Goal: Communication & Community: Participate in discussion

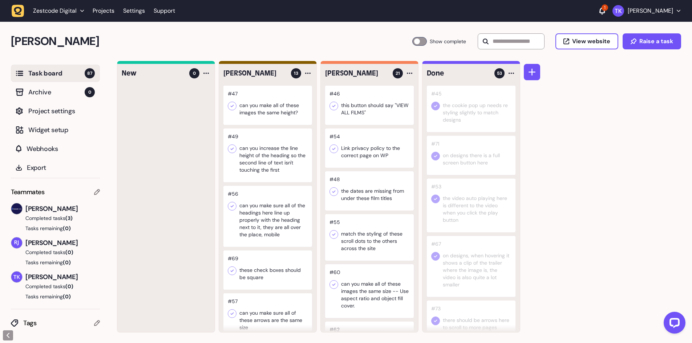
click at [358, 109] on div at bounding box center [369, 105] width 89 height 39
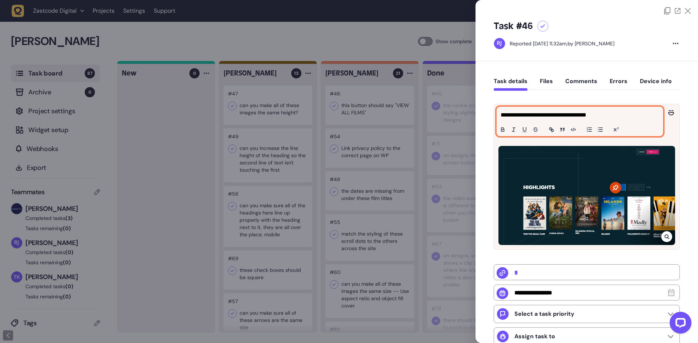
click at [579, 113] on p "**********" at bounding box center [578, 115] width 157 height 9
click at [628, 114] on p "**********" at bounding box center [578, 115] width 157 height 9
drag, startPoint x: 605, startPoint y: 115, endPoint x: 564, endPoint y: 113, distance: 40.4
click at [564, 113] on p "**********" at bounding box center [578, 115] width 157 height 9
copy p "**********"
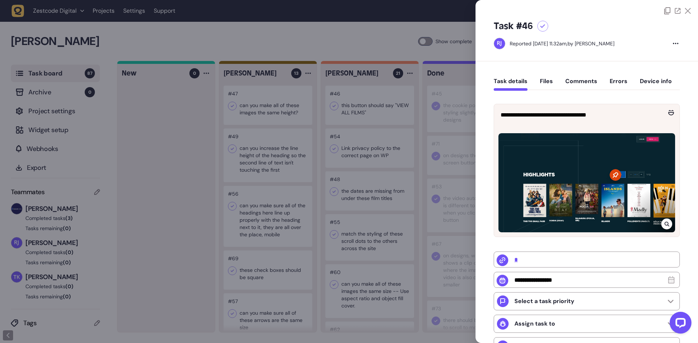
click at [338, 109] on div at bounding box center [349, 171] width 698 height 343
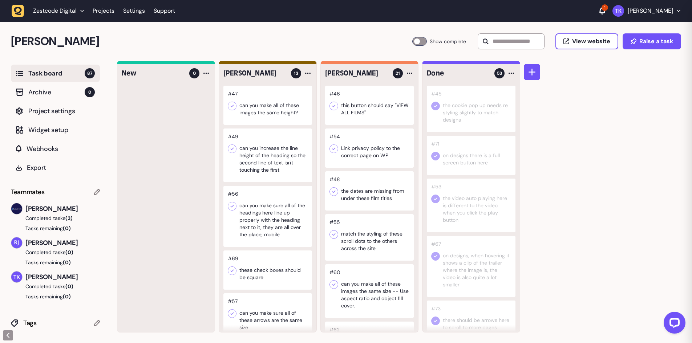
click at [332, 105] on icon at bounding box center [333, 105] width 7 height 7
click at [360, 150] on div at bounding box center [369, 148] width 89 height 39
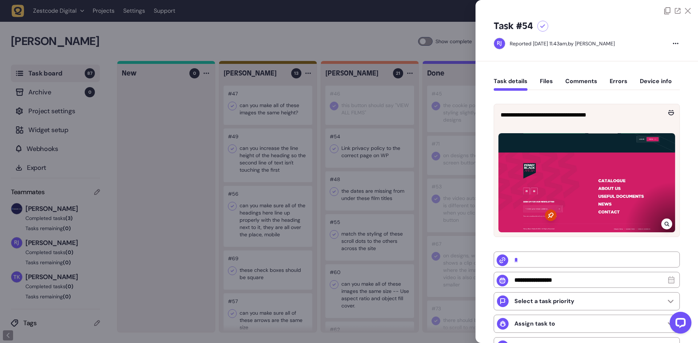
click at [360, 160] on div at bounding box center [349, 171] width 698 height 343
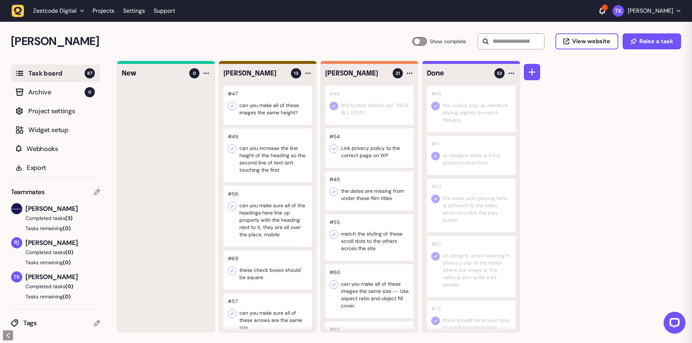
click at [360, 159] on div at bounding box center [369, 148] width 89 height 39
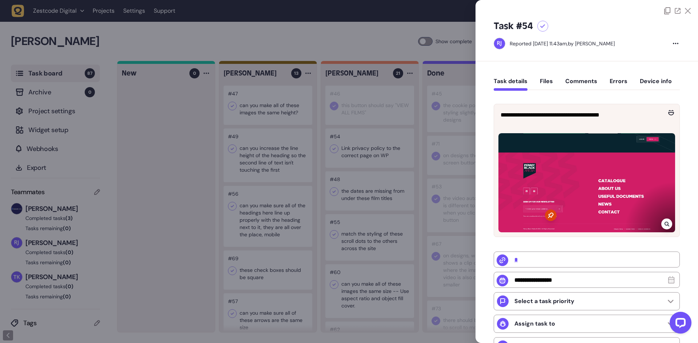
click at [367, 202] on div at bounding box center [349, 171] width 698 height 343
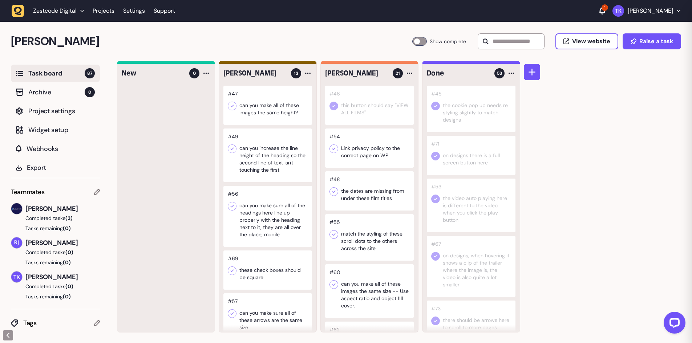
click at [368, 199] on div at bounding box center [369, 191] width 89 height 39
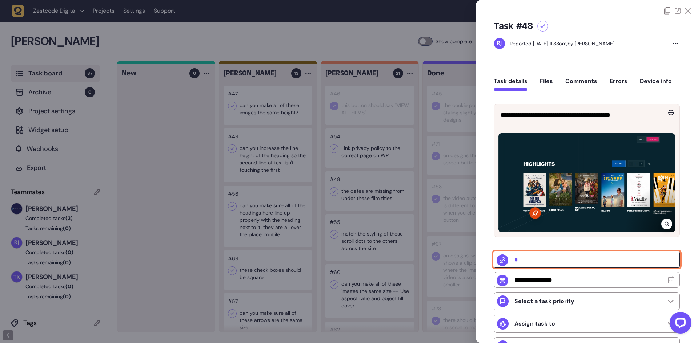
click at [517, 259] on input "*" at bounding box center [586, 260] width 186 height 16
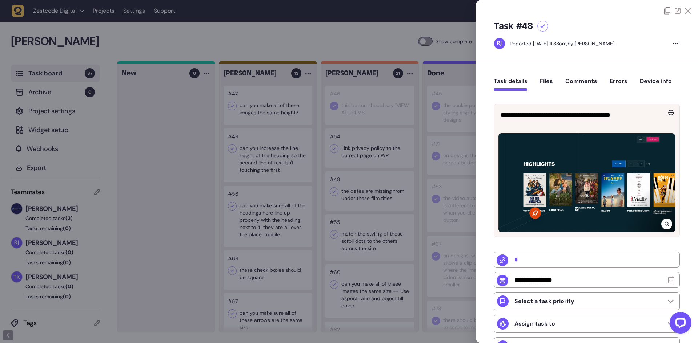
click at [396, 122] on div at bounding box center [349, 171] width 698 height 343
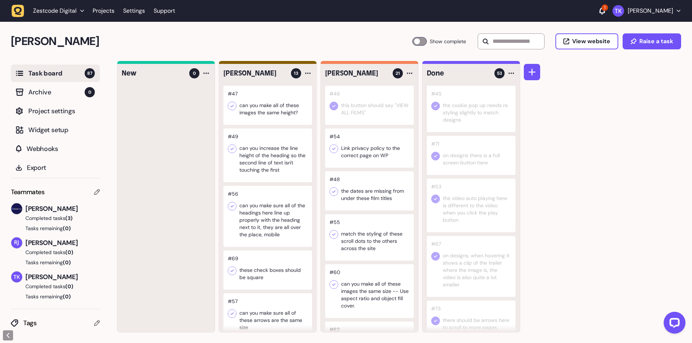
click at [336, 148] on icon at bounding box center [333, 148] width 7 height 7
click at [358, 193] on div at bounding box center [369, 191] width 89 height 39
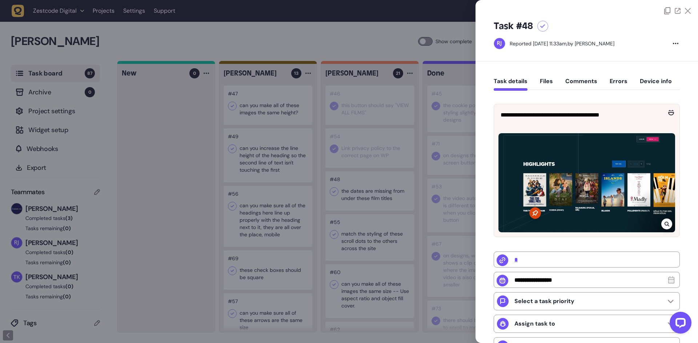
click at [388, 201] on div at bounding box center [349, 171] width 698 height 343
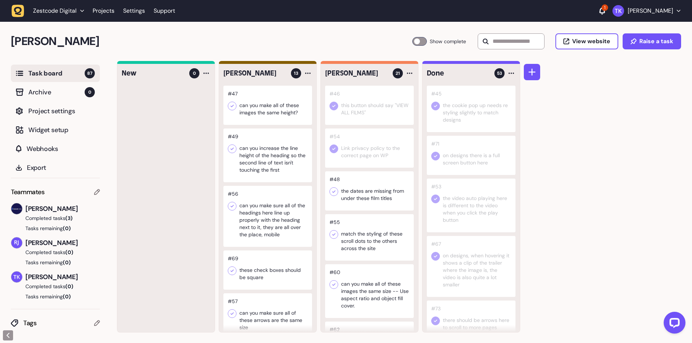
click at [388, 201] on div at bounding box center [369, 191] width 89 height 39
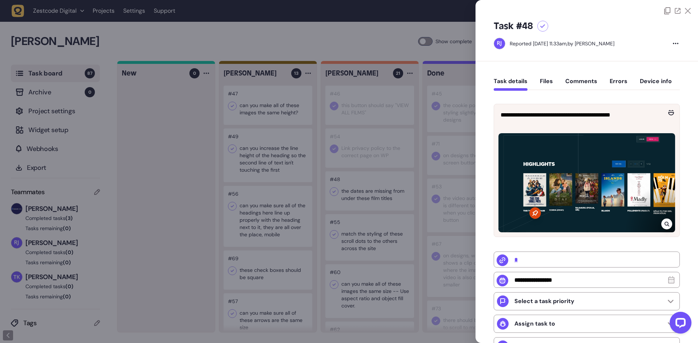
click at [665, 222] on icon at bounding box center [666, 224] width 5 height 6
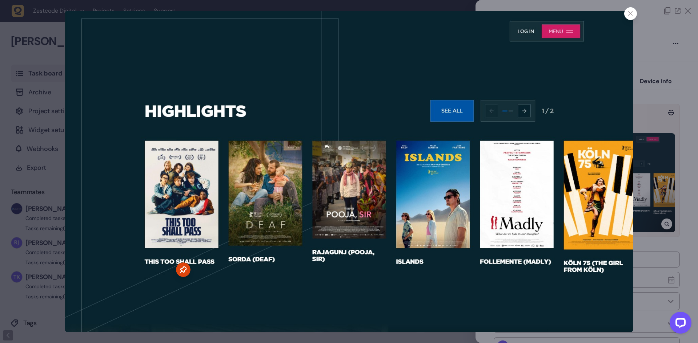
click at [626, 15] on div at bounding box center [630, 13] width 13 height 13
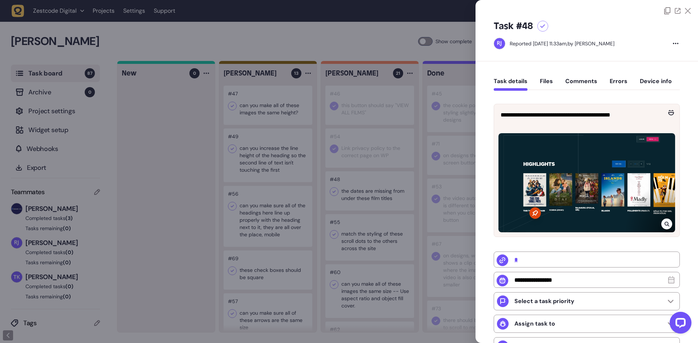
click at [433, 189] on div at bounding box center [349, 171] width 698 height 343
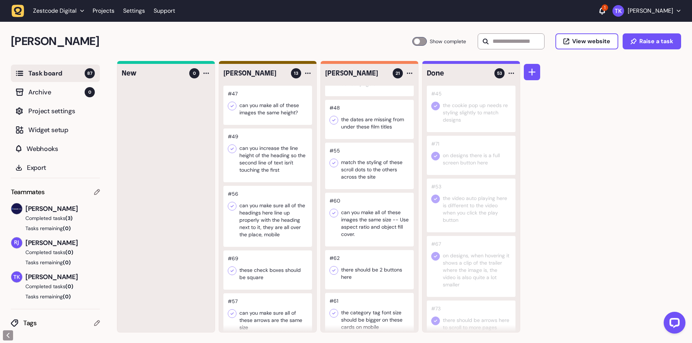
scroll to position [73, 0]
click at [375, 178] on div at bounding box center [369, 165] width 89 height 47
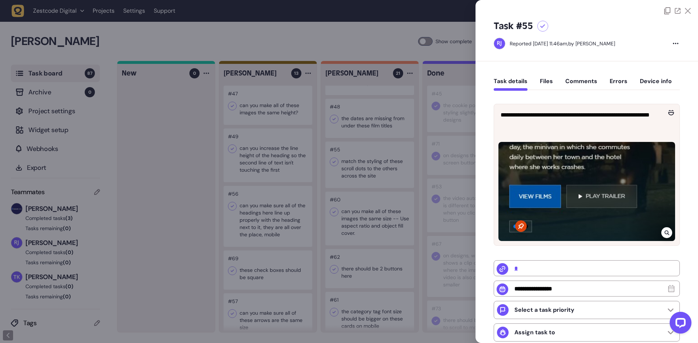
click at [377, 171] on div at bounding box center [349, 171] width 698 height 343
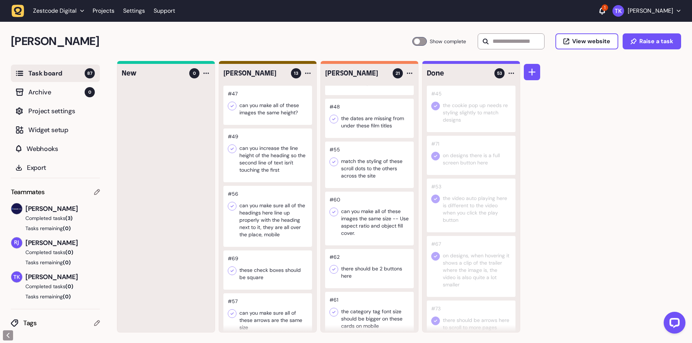
click at [375, 122] on div at bounding box center [369, 118] width 89 height 39
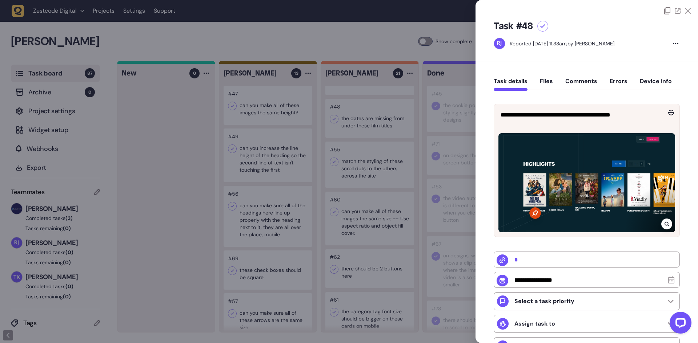
click at [375, 122] on div at bounding box center [349, 171] width 698 height 343
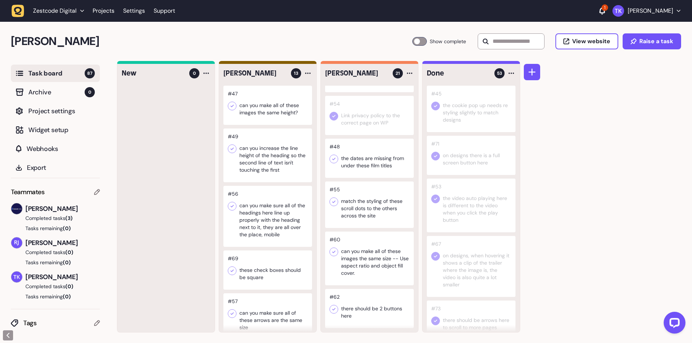
scroll to position [36, 0]
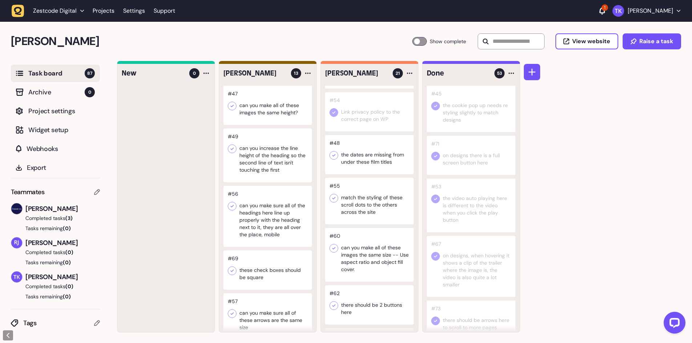
click at [364, 158] on div at bounding box center [369, 154] width 89 height 39
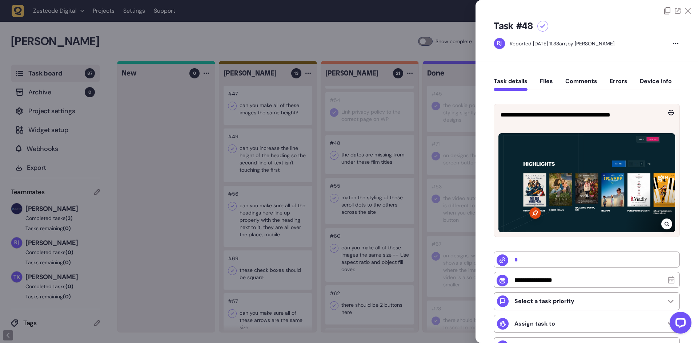
click at [419, 160] on div at bounding box center [349, 171] width 698 height 343
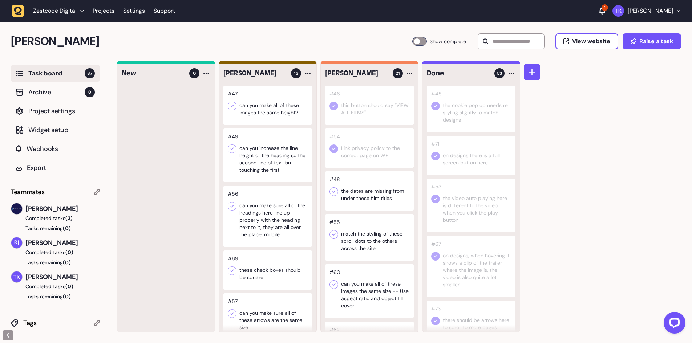
click at [363, 189] on div at bounding box center [369, 191] width 89 height 39
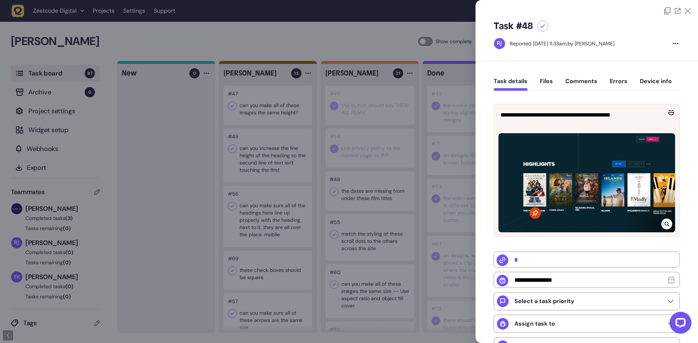
drag, startPoint x: 405, startPoint y: 171, endPoint x: 395, endPoint y: 174, distance: 9.8
click at [405, 171] on div at bounding box center [349, 171] width 698 height 343
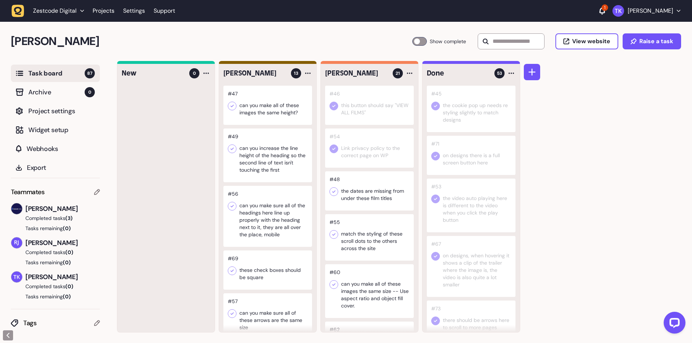
click at [364, 195] on div at bounding box center [369, 191] width 89 height 39
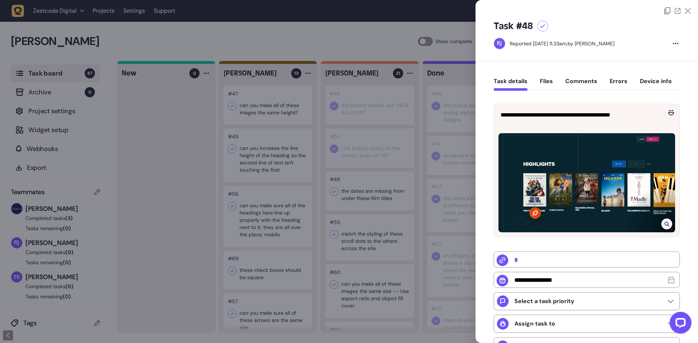
click at [333, 192] on div at bounding box center [349, 171] width 698 height 343
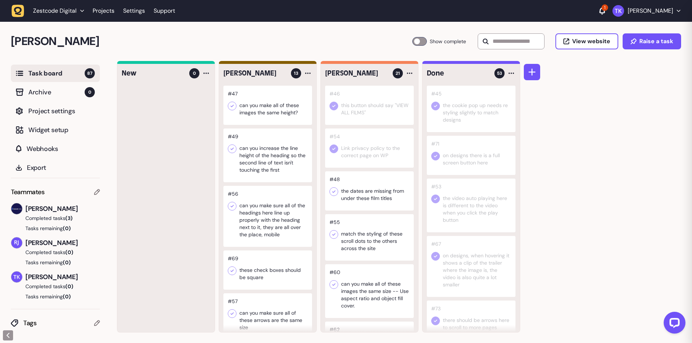
click at [333, 192] on icon at bounding box center [333, 192] width 3 height 3
click at [367, 241] on div at bounding box center [369, 237] width 89 height 47
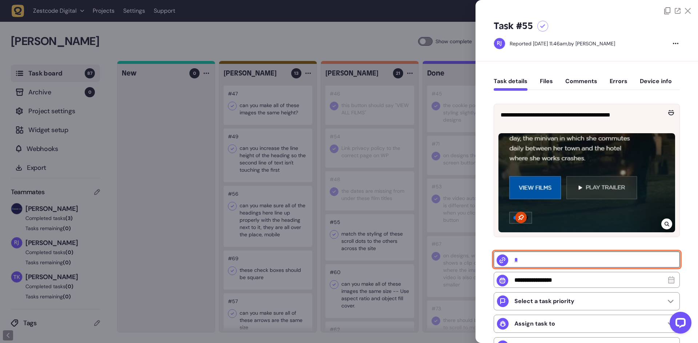
click at [515, 257] on input "*" at bounding box center [586, 260] width 186 height 16
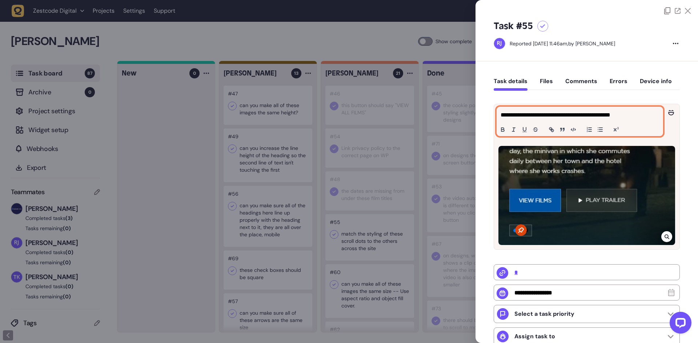
click at [571, 113] on p "**********" at bounding box center [578, 115] width 157 height 9
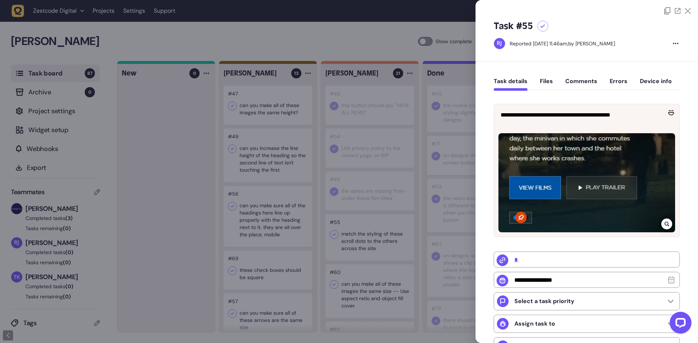
click at [354, 238] on div at bounding box center [349, 171] width 698 height 343
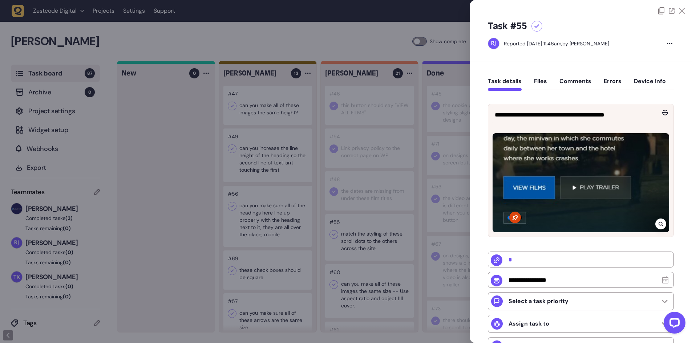
click at [354, 238] on div at bounding box center [369, 237] width 89 height 47
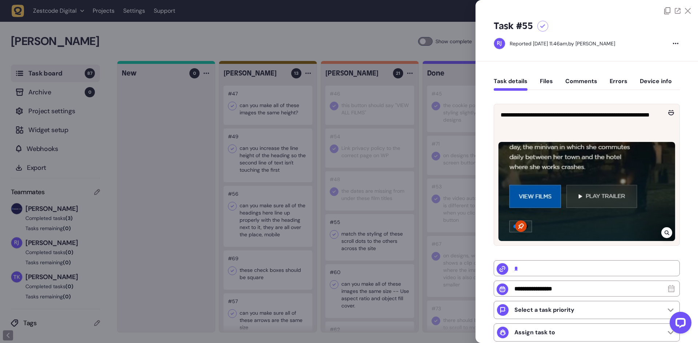
click at [664, 232] on icon at bounding box center [666, 233] width 5 height 5
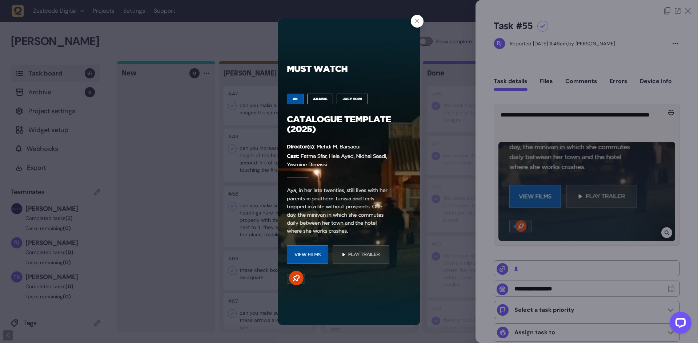
click at [663, 232] on div at bounding box center [349, 171] width 698 height 343
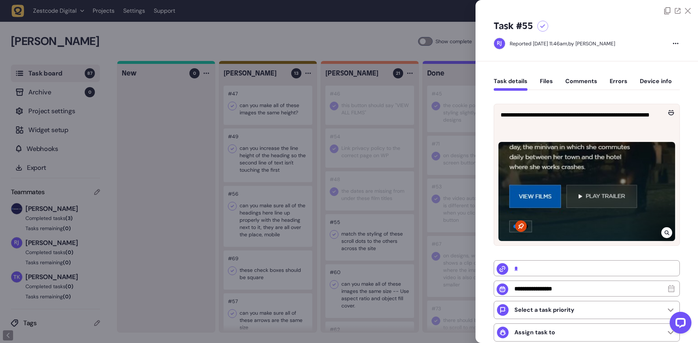
click at [384, 188] on div at bounding box center [349, 171] width 698 height 343
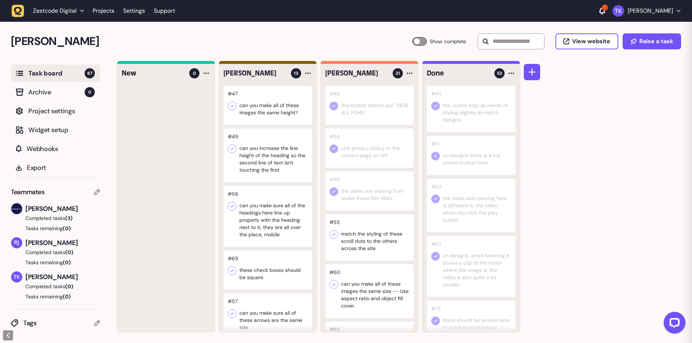
click at [384, 188] on div at bounding box center [369, 191] width 89 height 39
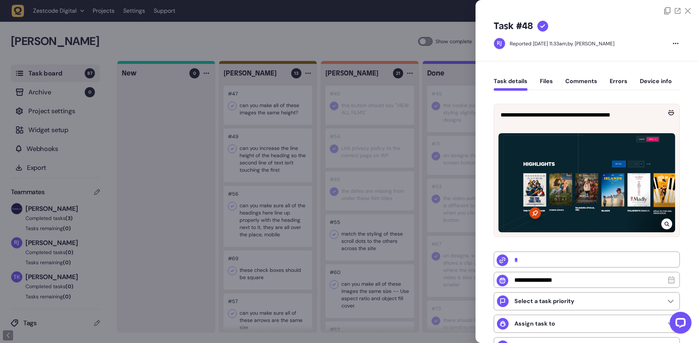
click at [384, 235] on div at bounding box center [349, 171] width 698 height 343
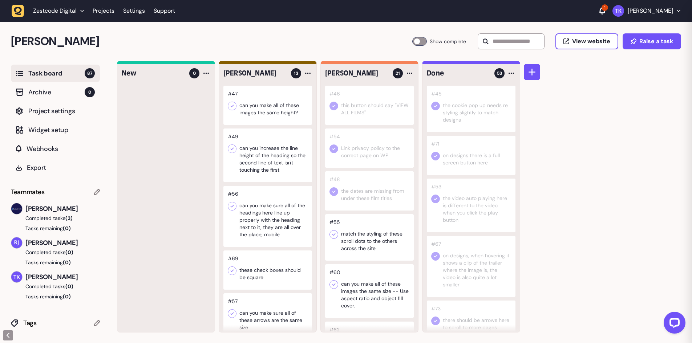
click at [384, 235] on div at bounding box center [369, 237] width 89 height 47
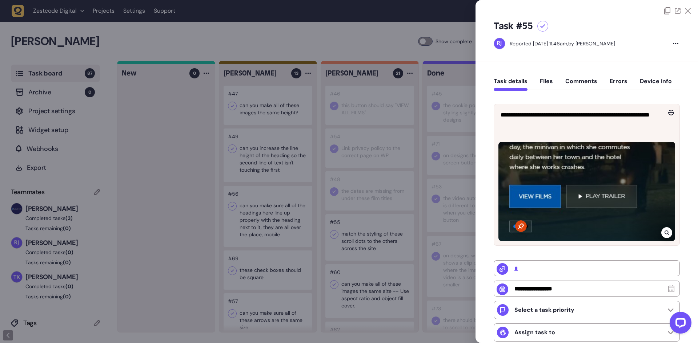
click at [665, 233] on icon at bounding box center [666, 233] width 5 height 5
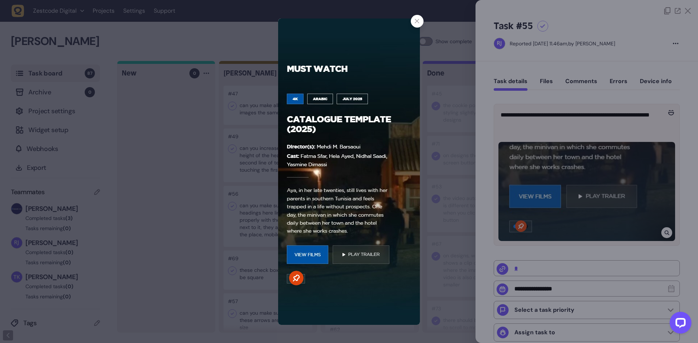
click at [394, 67] on img at bounding box center [349, 172] width 142 height 307
click at [497, 65] on div at bounding box center [349, 171] width 698 height 343
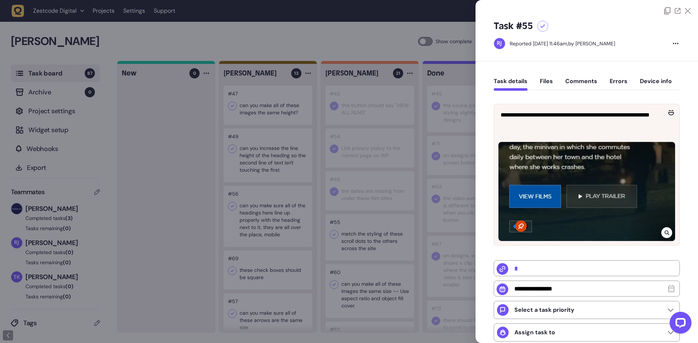
click at [664, 230] on icon at bounding box center [666, 233] width 5 height 6
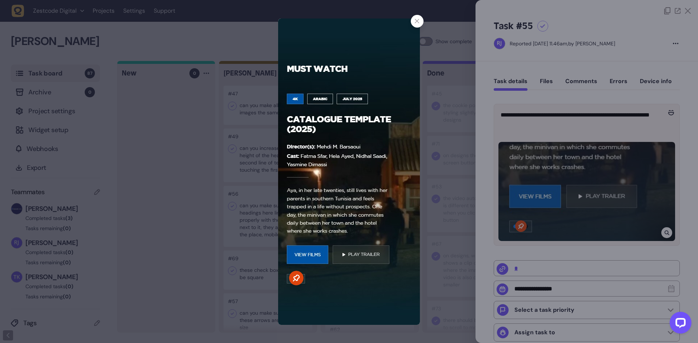
click at [423, 18] on div at bounding box center [349, 171] width 698 height 343
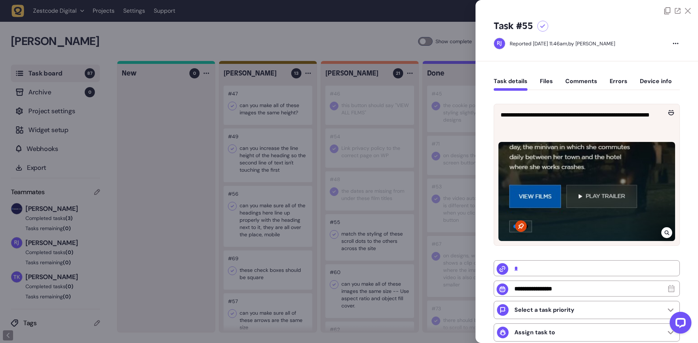
click at [340, 237] on div at bounding box center [349, 171] width 698 height 343
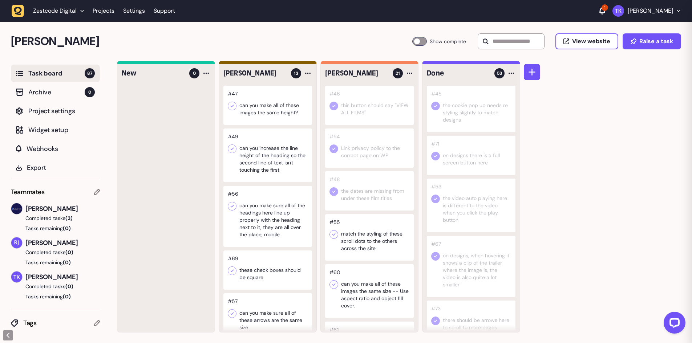
click at [334, 236] on icon at bounding box center [333, 235] width 3 height 3
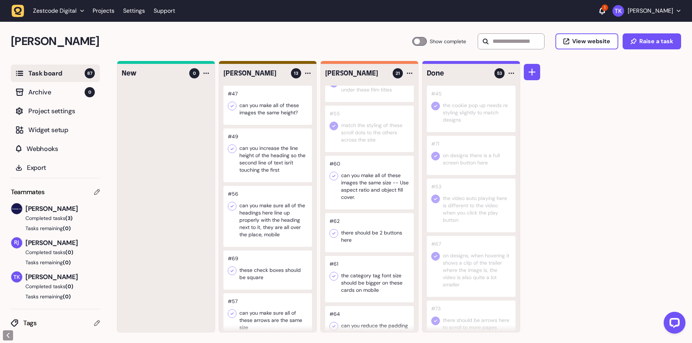
scroll to position [145, 0]
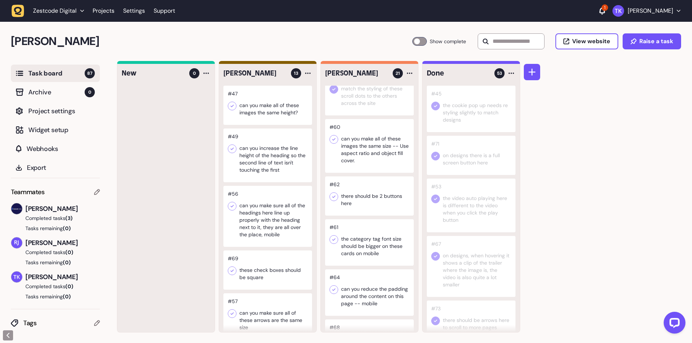
click at [372, 144] on div at bounding box center [369, 146] width 89 height 54
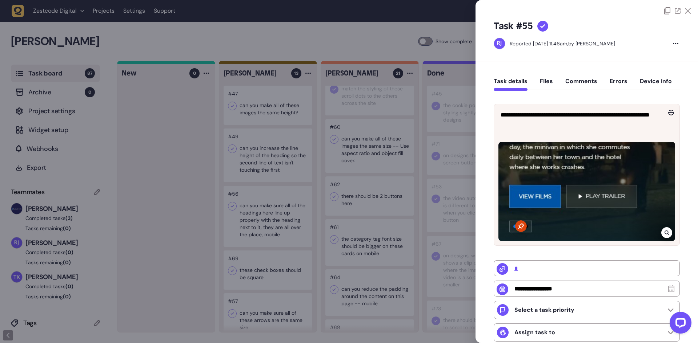
type input "******"
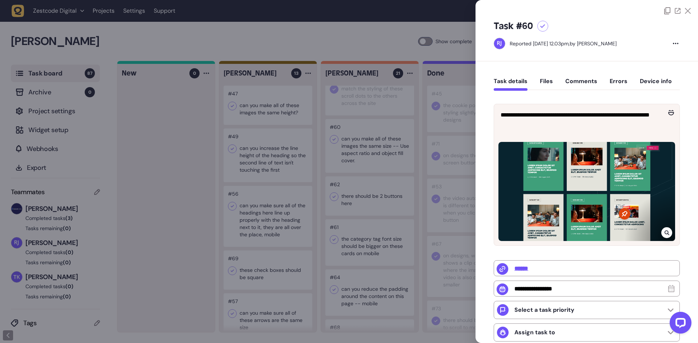
click at [371, 153] on div at bounding box center [349, 171] width 698 height 343
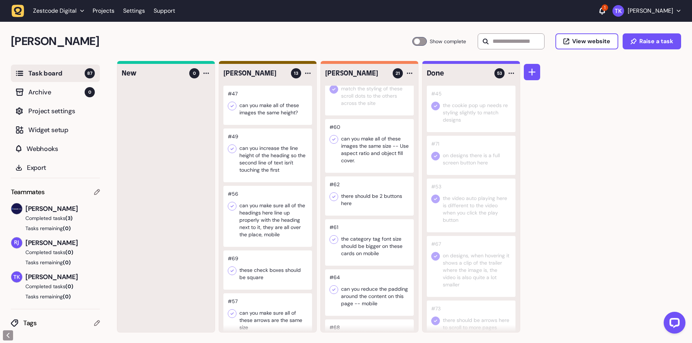
click at [371, 153] on div at bounding box center [369, 146] width 89 height 54
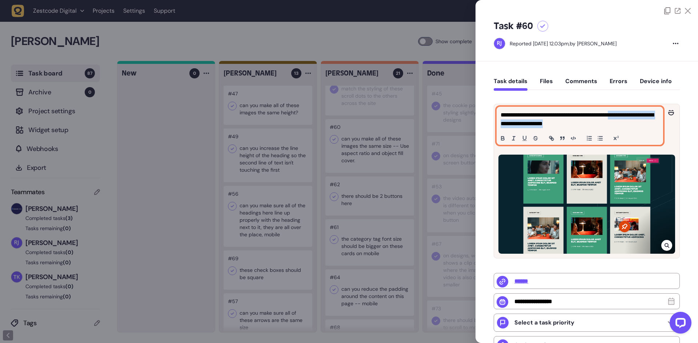
drag, startPoint x: 601, startPoint y: 124, endPoint x: 636, endPoint y: 112, distance: 36.3
click at [636, 112] on p "**********" at bounding box center [578, 119] width 157 height 17
copy p "**********"
click at [541, 118] on p "**********" at bounding box center [578, 119] width 157 height 17
copy p "**********"
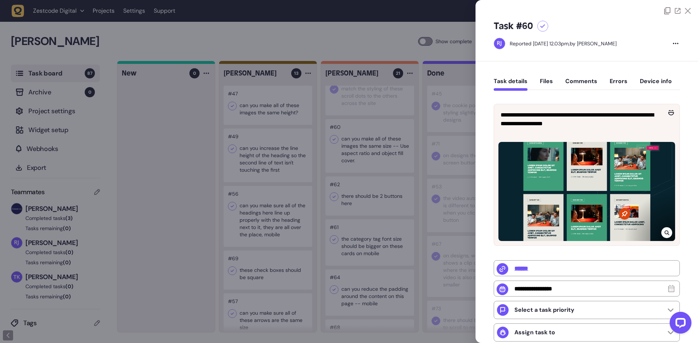
click at [400, 173] on div at bounding box center [349, 171] width 698 height 343
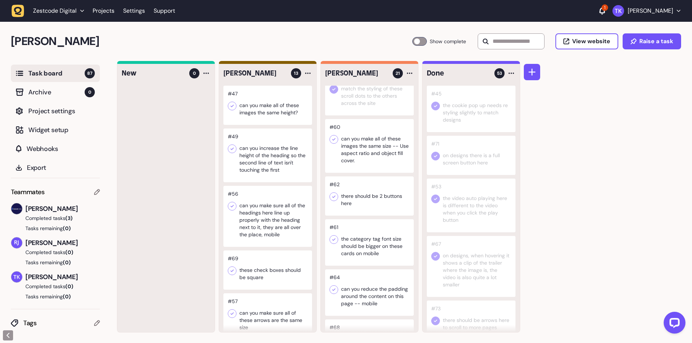
click at [332, 141] on icon at bounding box center [333, 139] width 7 height 7
click at [362, 202] on div at bounding box center [369, 196] width 89 height 39
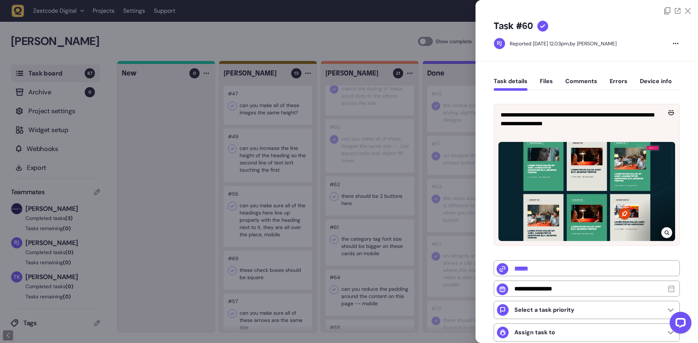
type input "**********"
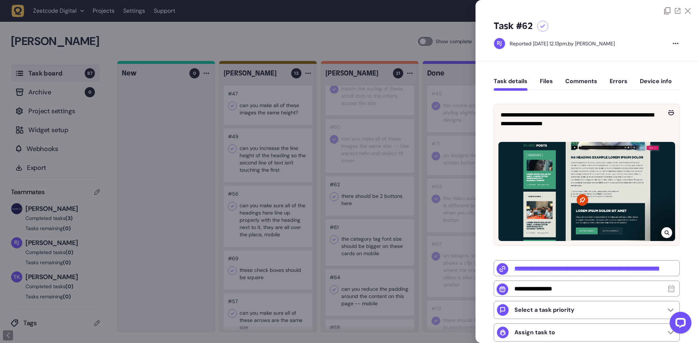
click at [362, 202] on div at bounding box center [349, 171] width 698 height 343
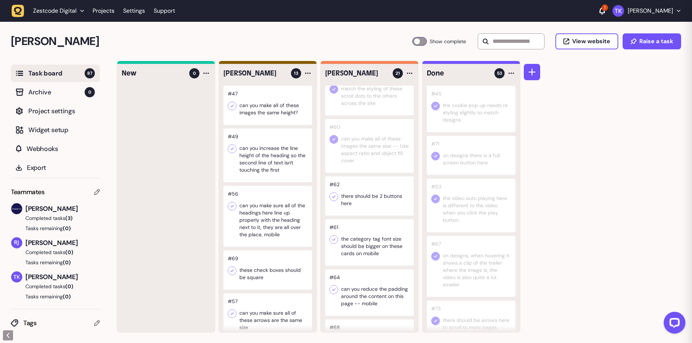
click at [362, 202] on div at bounding box center [369, 196] width 89 height 39
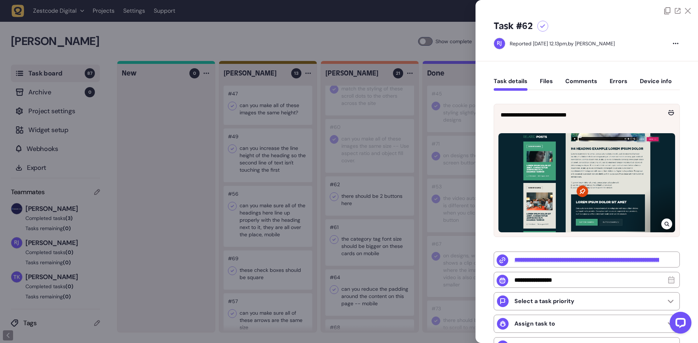
click at [357, 199] on div at bounding box center [349, 171] width 698 height 343
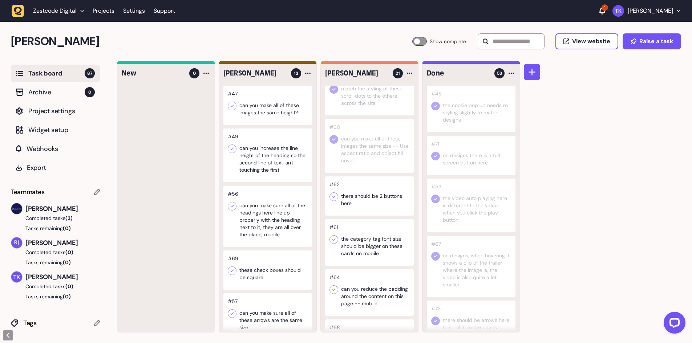
click at [331, 197] on icon at bounding box center [333, 196] width 7 height 7
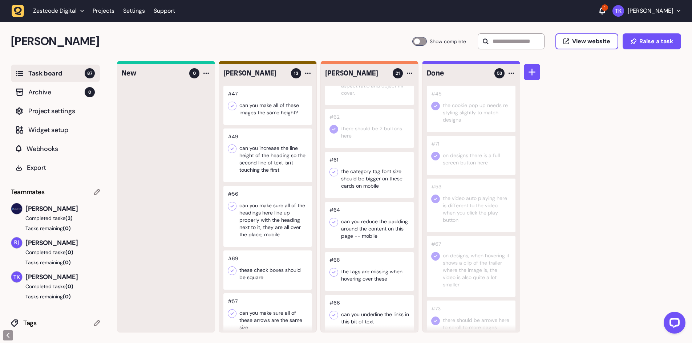
scroll to position [218, 0]
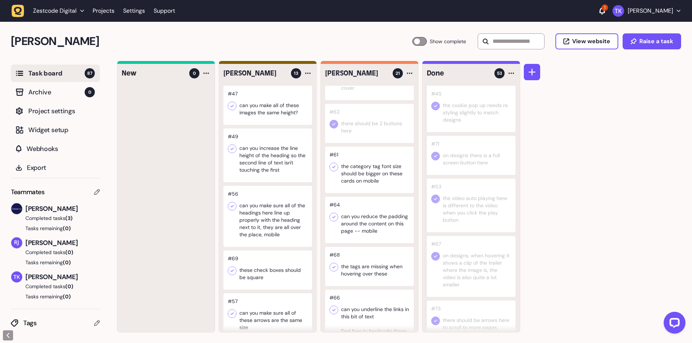
click at [355, 177] on div at bounding box center [369, 170] width 89 height 47
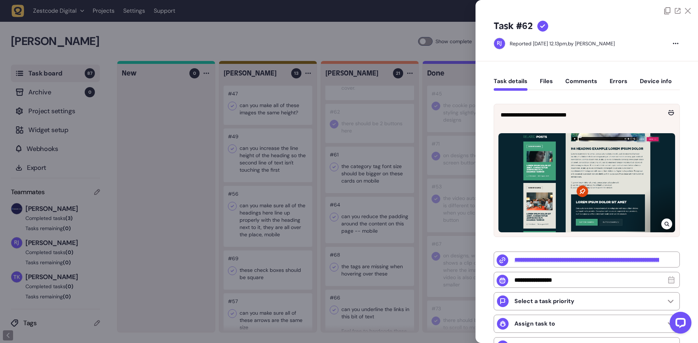
type input "******"
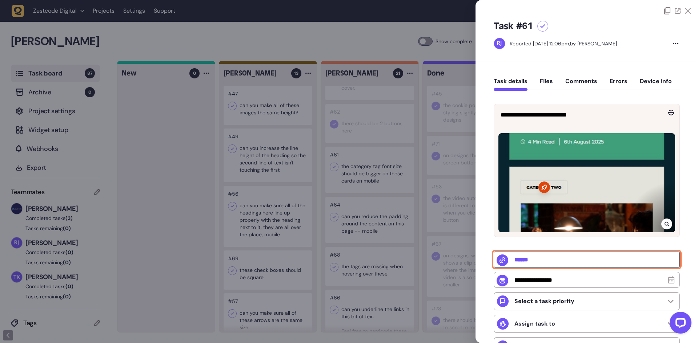
click at [526, 261] on input "******" at bounding box center [586, 260] width 186 height 16
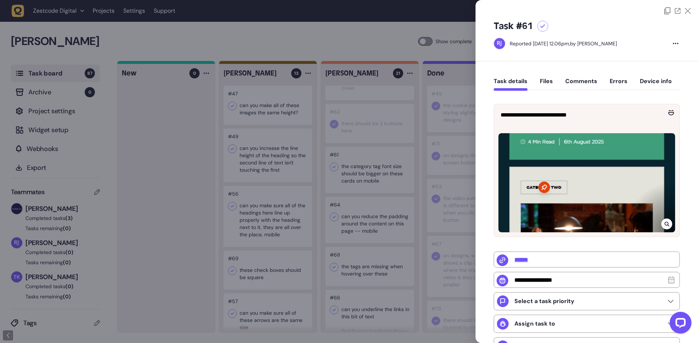
click at [669, 222] on div at bounding box center [666, 224] width 11 height 11
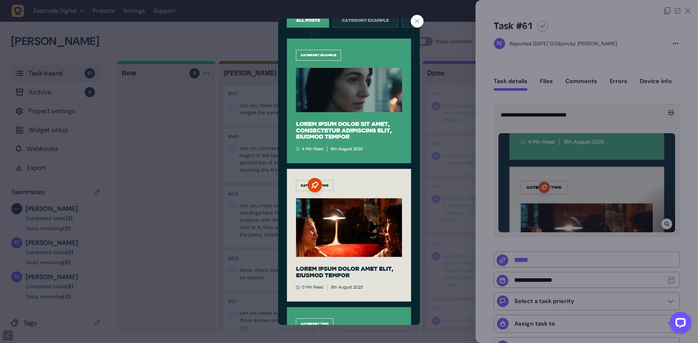
click at [287, 63] on img at bounding box center [349, 172] width 142 height 307
click at [262, 61] on div at bounding box center [349, 171] width 698 height 343
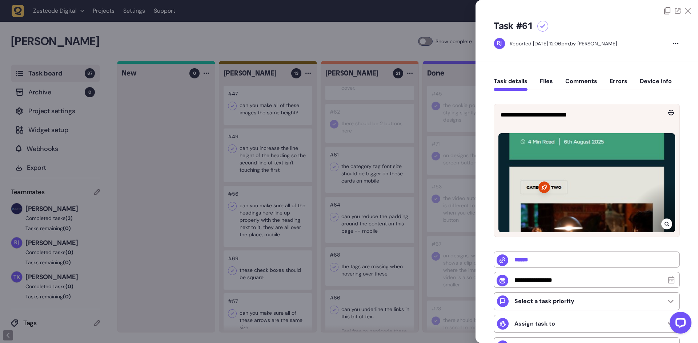
click at [262, 61] on div at bounding box center [349, 171] width 698 height 343
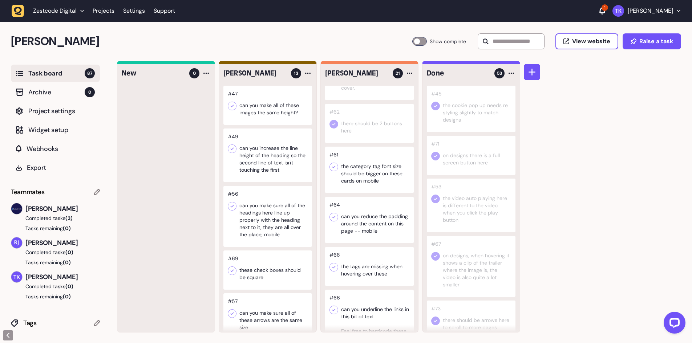
click at [357, 179] on div at bounding box center [369, 170] width 89 height 47
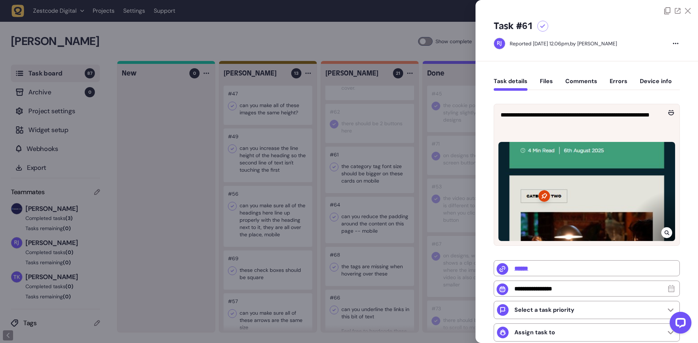
click at [429, 43] on div at bounding box center [349, 171] width 698 height 343
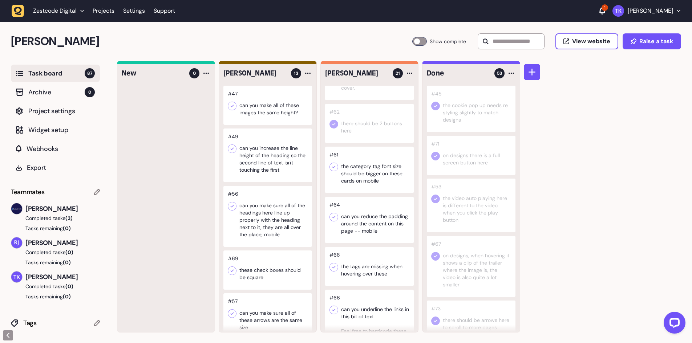
click at [335, 170] on icon at bounding box center [333, 167] width 7 height 7
click at [378, 229] on div at bounding box center [369, 220] width 89 height 47
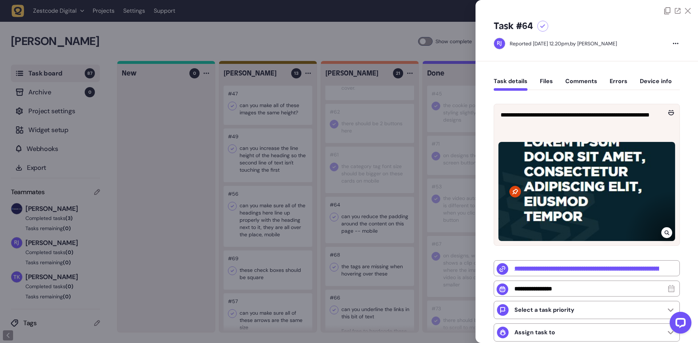
click at [378, 229] on div at bounding box center [349, 171] width 698 height 343
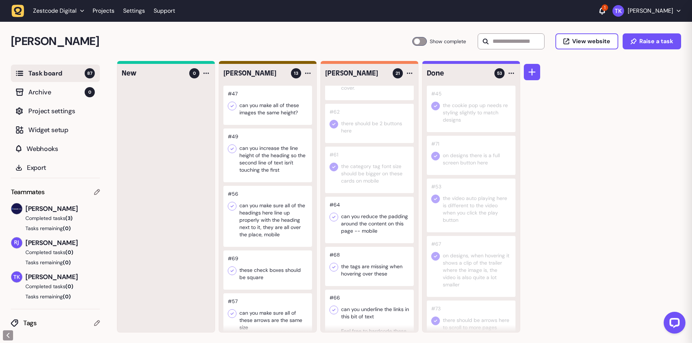
click at [378, 229] on div at bounding box center [369, 220] width 89 height 47
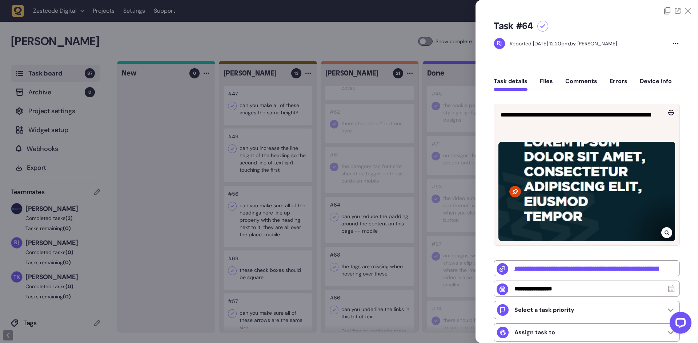
click at [375, 231] on div at bounding box center [349, 171] width 698 height 343
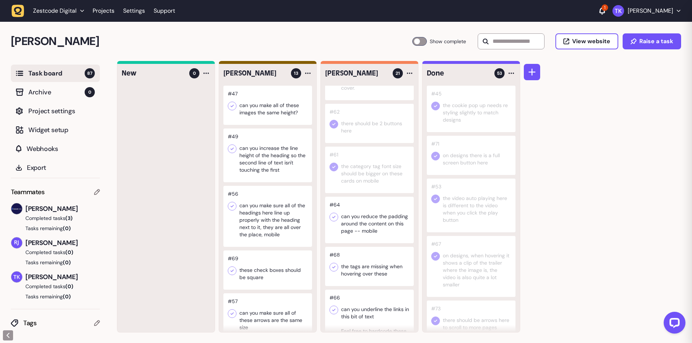
click at [375, 231] on div at bounding box center [369, 220] width 89 height 47
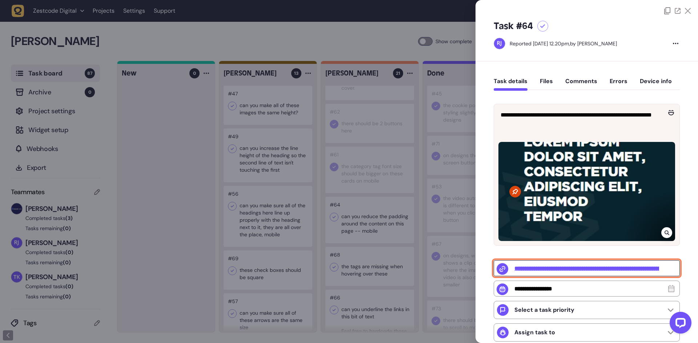
click at [539, 268] on input "**********" at bounding box center [586, 269] width 186 height 16
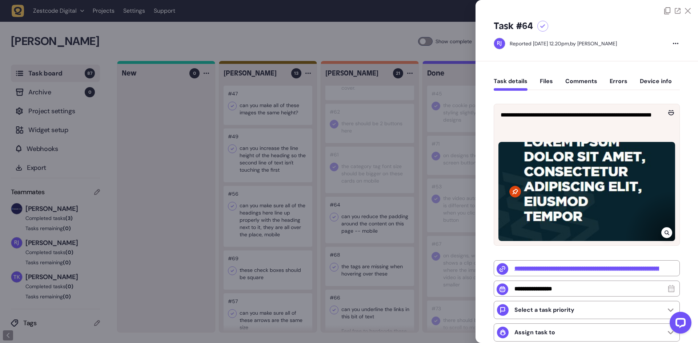
click at [664, 232] on icon at bounding box center [666, 233] width 5 height 6
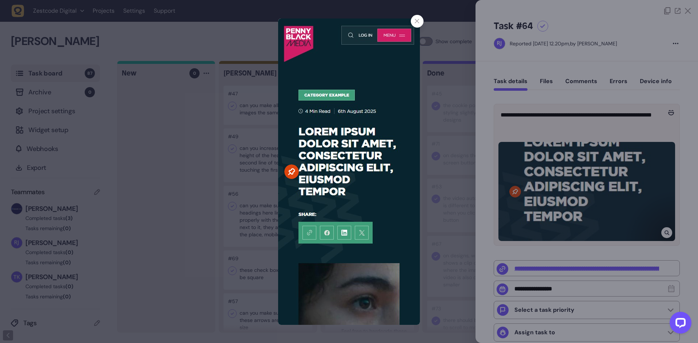
click at [569, 271] on div at bounding box center [349, 171] width 698 height 343
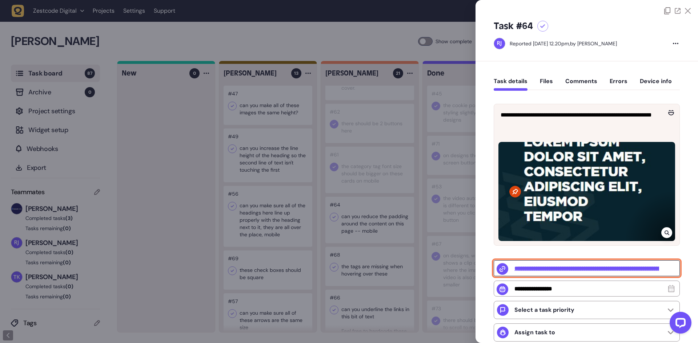
click at [569, 271] on input "**********" at bounding box center [586, 269] width 186 height 16
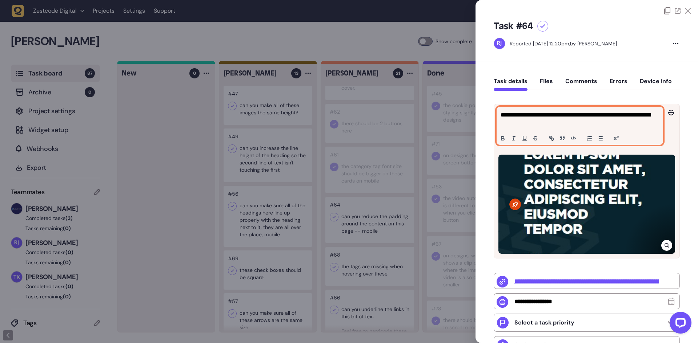
click at [559, 119] on p "**********" at bounding box center [578, 119] width 157 height 17
click at [579, 125] on p "**********" at bounding box center [578, 119] width 157 height 17
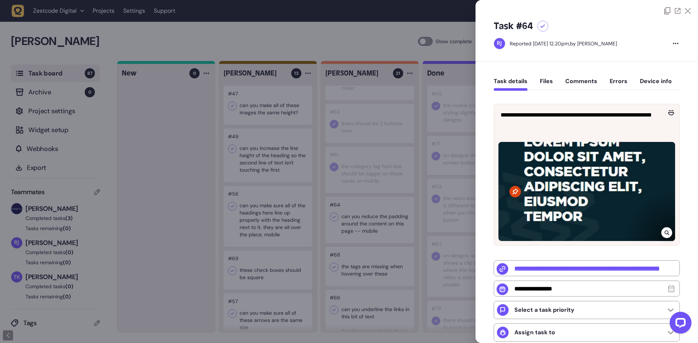
click at [666, 236] on icon at bounding box center [666, 233] width 5 height 6
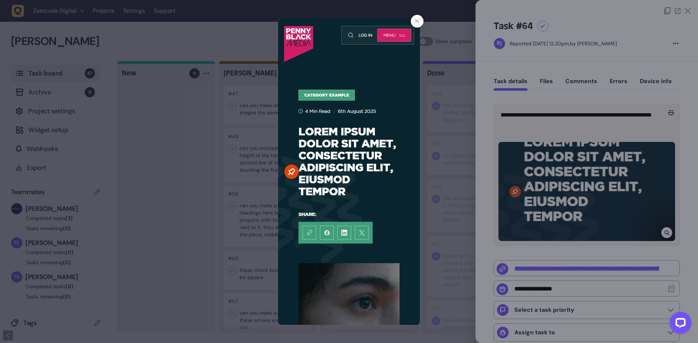
click at [435, 119] on div at bounding box center [349, 171] width 698 height 343
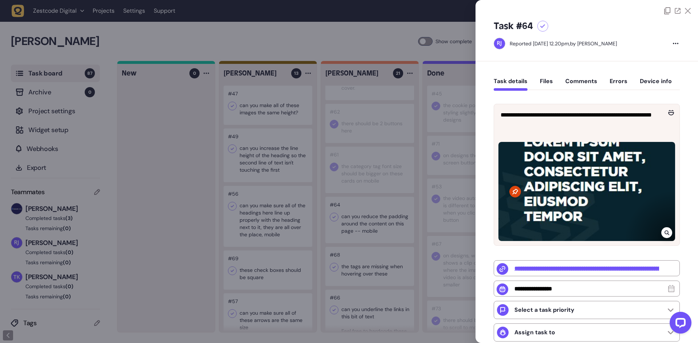
click at [338, 217] on div at bounding box center [349, 171] width 698 height 343
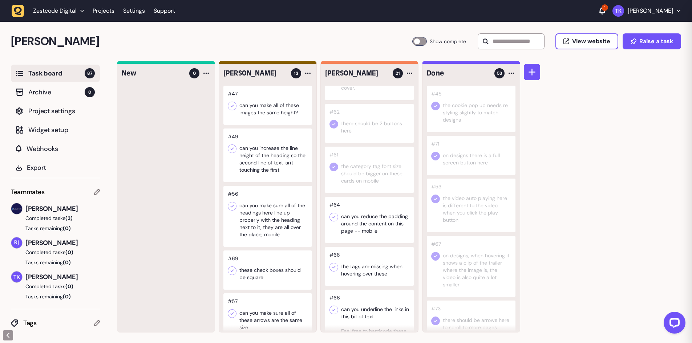
click at [338, 217] on div at bounding box center [369, 220] width 89 height 47
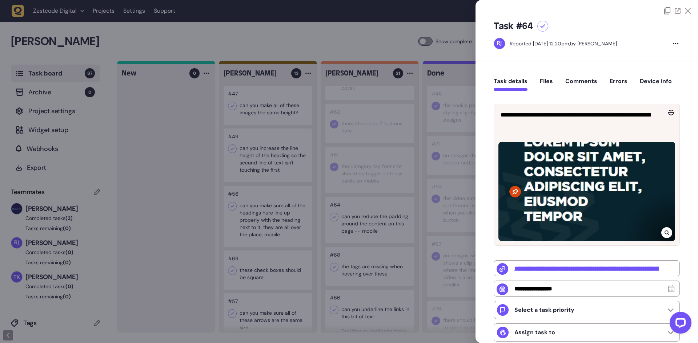
click at [334, 216] on div at bounding box center [349, 171] width 698 height 343
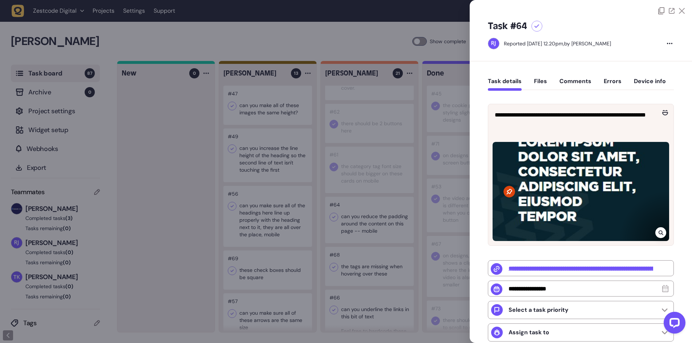
click at [334, 216] on icon at bounding box center [333, 217] width 7 height 7
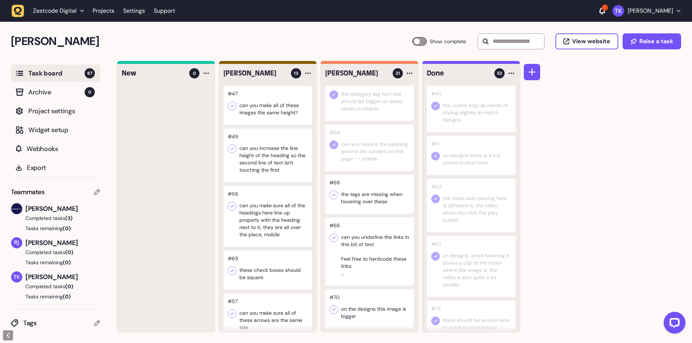
scroll to position [291, 0]
click at [372, 204] on div at bounding box center [369, 193] width 89 height 39
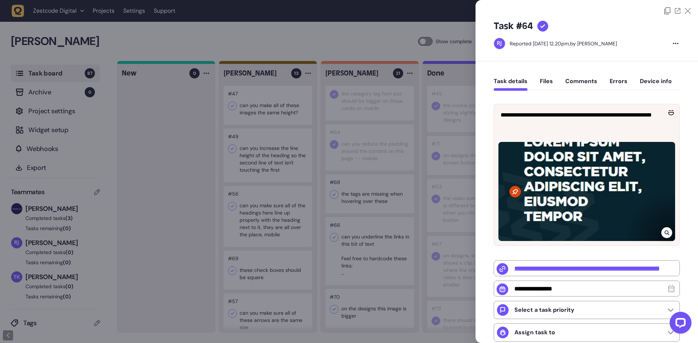
type input "**********"
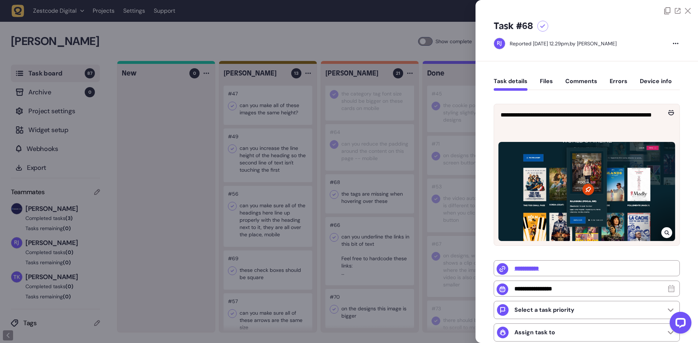
click at [374, 197] on div at bounding box center [349, 171] width 698 height 343
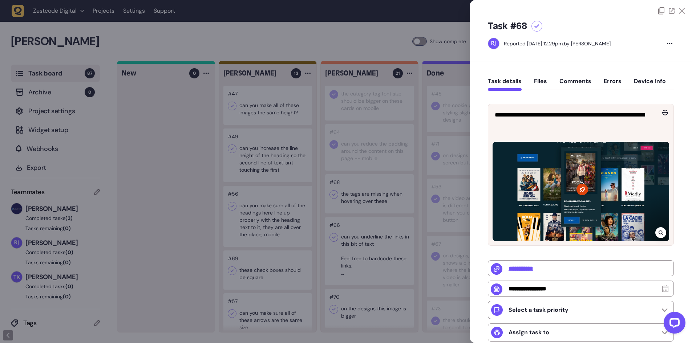
click at [374, 197] on div at bounding box center [369, 193] width 89 height 39
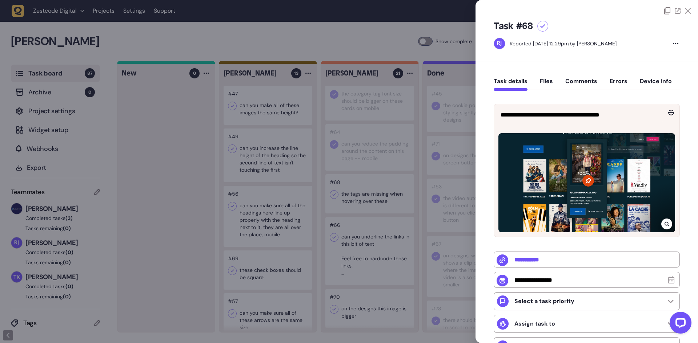
click at [374, 197] on div at bounding box center [349, 171] width 698 height 343
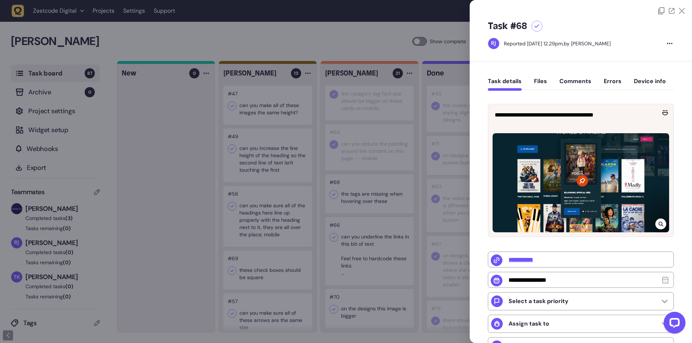
click at [374, 197] on div at bounding box center [369, 193] width 89 height 39
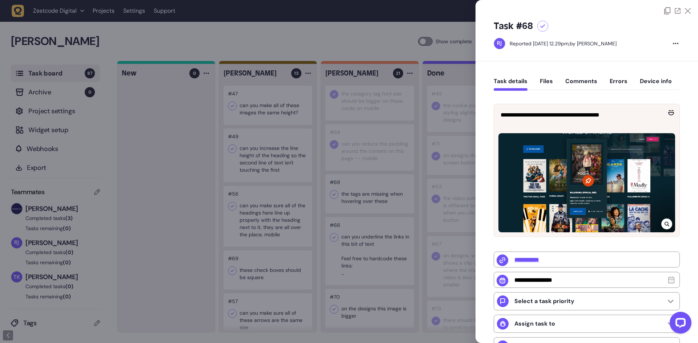
click at [665, 219] on div at bounding box center [666, 224] width 11 height 11
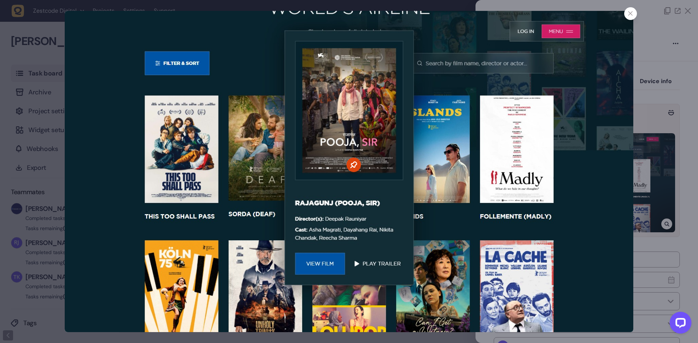
click at [660, 127] on div at bounding box center [349, 171] width 698 height 343
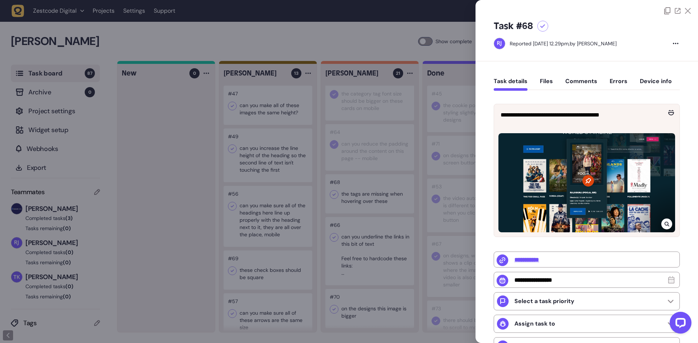
click at [369, 189] on div at bounding box center [349, 171] width 698 height 343
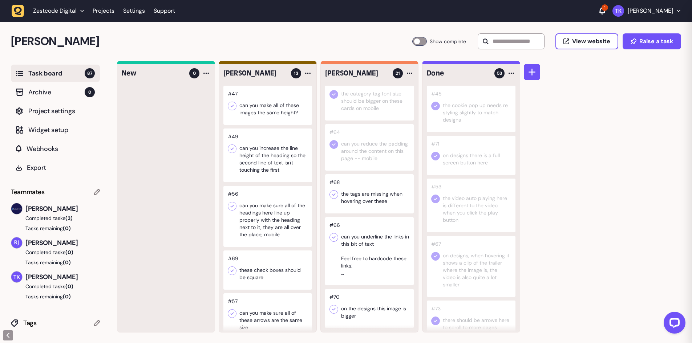
click at [332, 193] on icon at bounding box center [333, 194] width 7 height 7
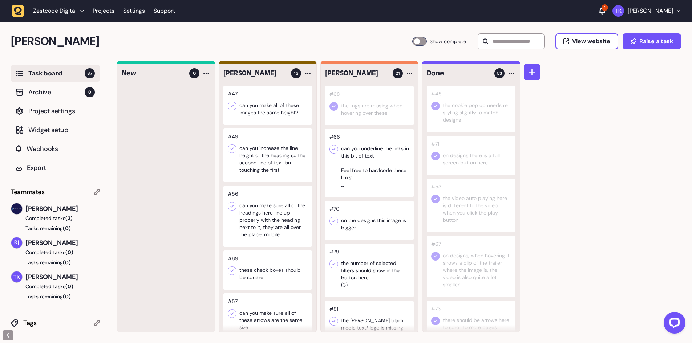
scroll to position [400, 0]
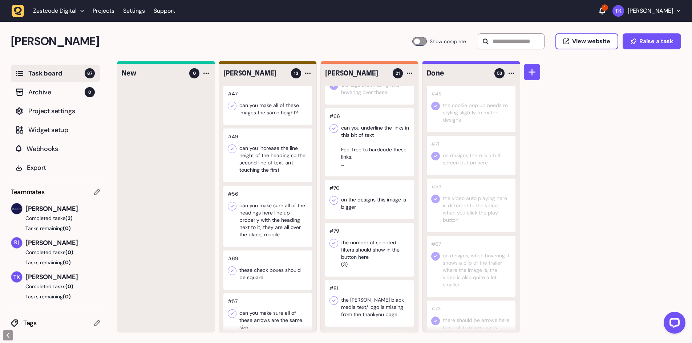
click at [364, 143] on div at bounding box center [369, 142] width 89 height 68
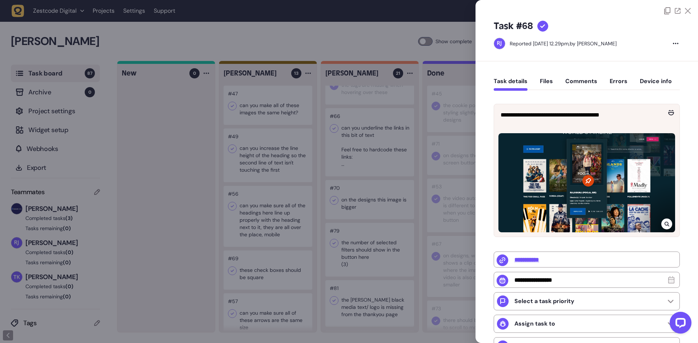
type input "*********"
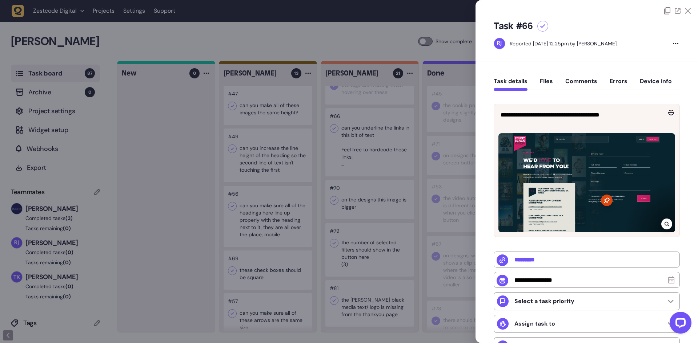
click at [365, 144] on div at bounding box center [349, 171] width 698 height 343
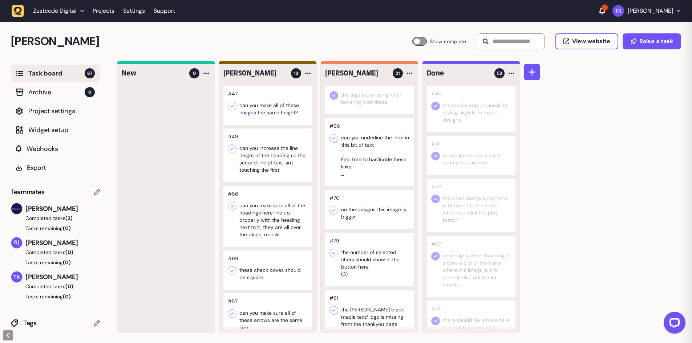
scroll to position [363, 0]
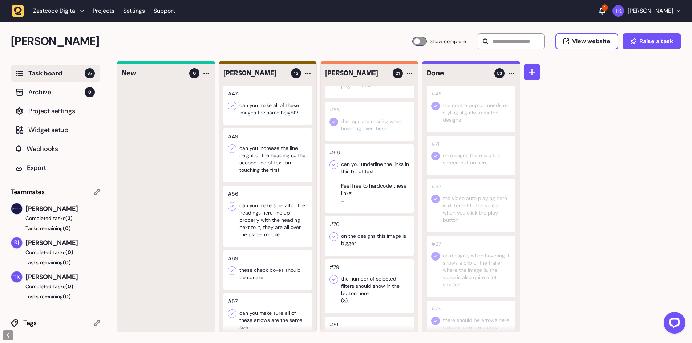
click at [371, 132] on div at bounding box center [369, 121] width 89 height 39
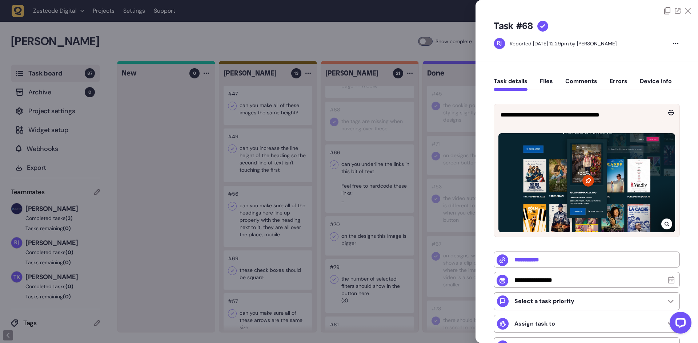
click at [371, 132] on div at bounding box center [349, 171] width 698 height 343
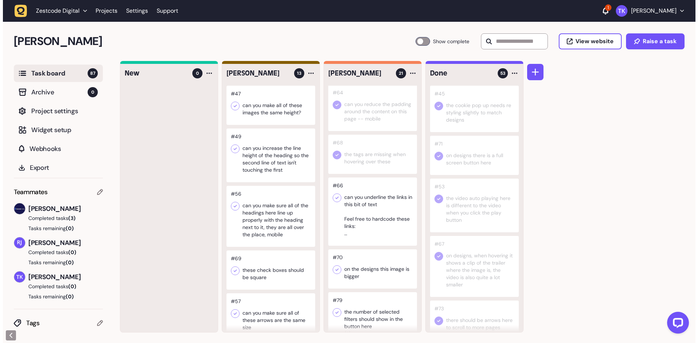
scroll to position [363, 0]
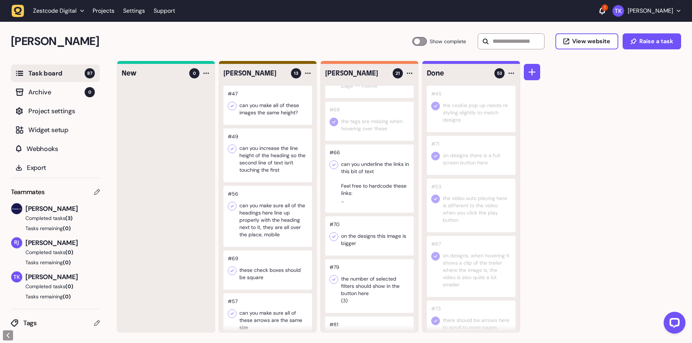
click at [378, 169] on div at bounding box center [369, 179] width 89 height 68
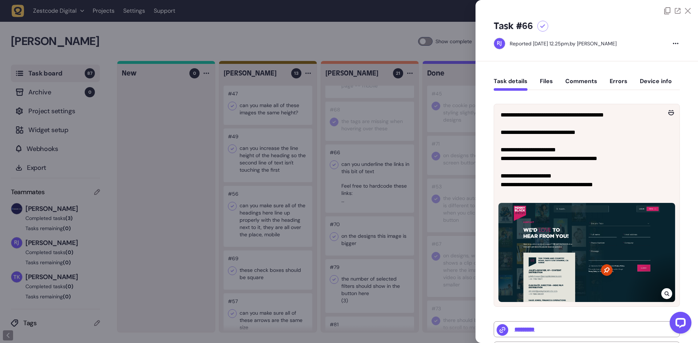
click at [378, 168] on div at bounding box center [349, 171] width 698 height 343
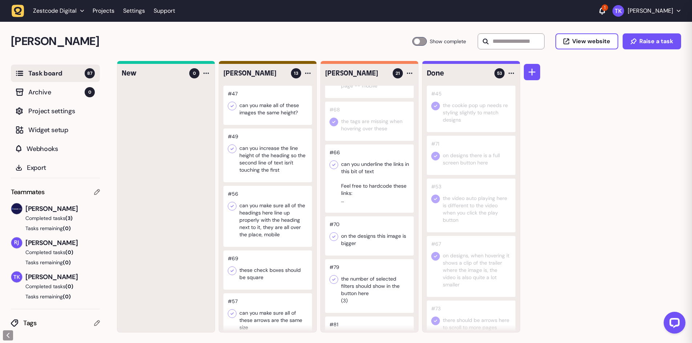
click at [378, 168] on div at bounding box center [369, 179] width 89 height 68
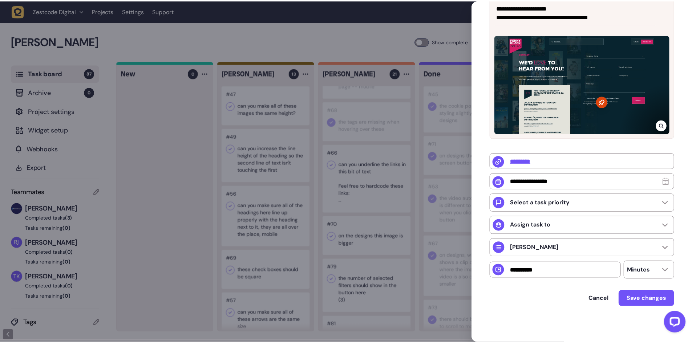
scroll to position [25, 0]
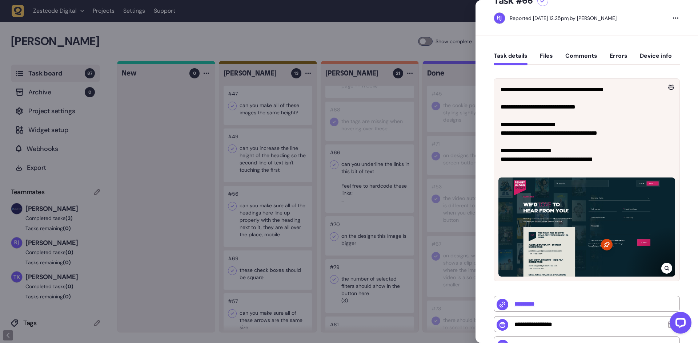
click at [332, 169] on div at bounding box center [349, 171] width 698 height 343
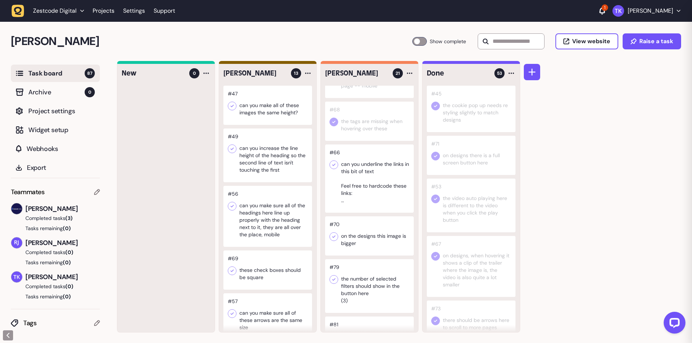
click at [332, 164] on icon at bounding box center [333, 164] width 7 height 7
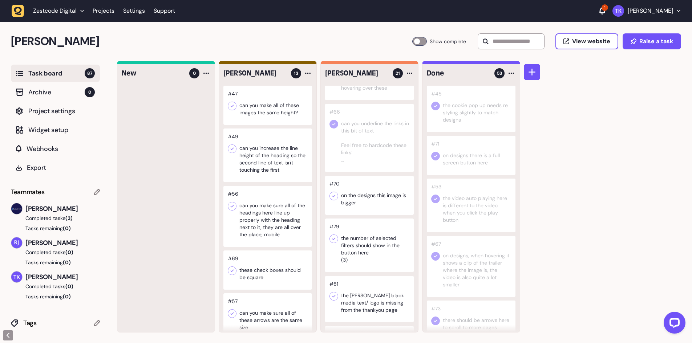
scroll to position [400, 0]
click at [376, 202] on div at bounding box center [369, 199] width 89 height 39
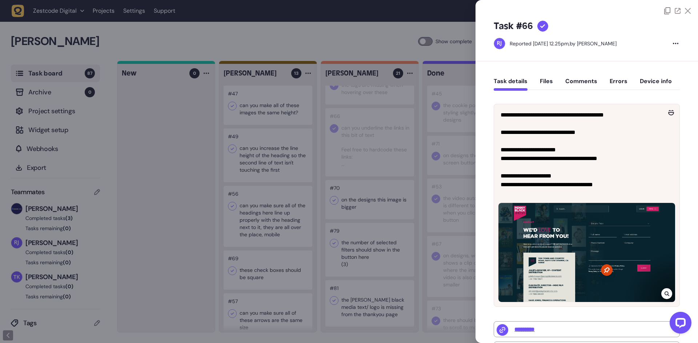
type input "**********"
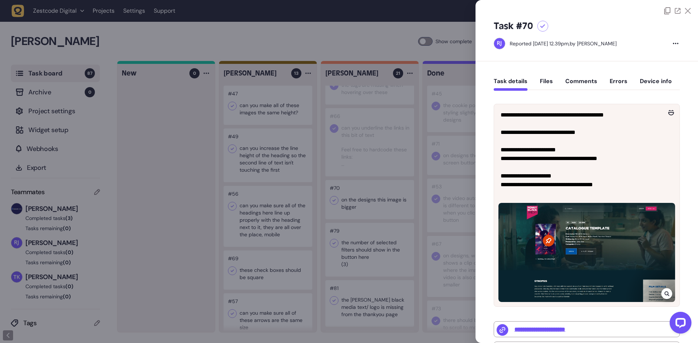
click at [372, 202] on div at bounding box center [349, 171] width 698 height 343
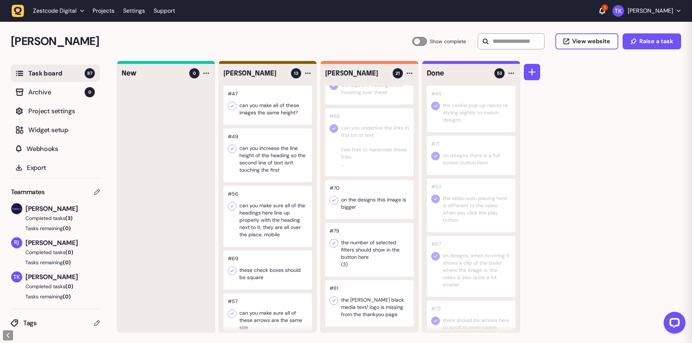
click at [372, 202] on div at bounding box center [369, 199] width 89 height 39
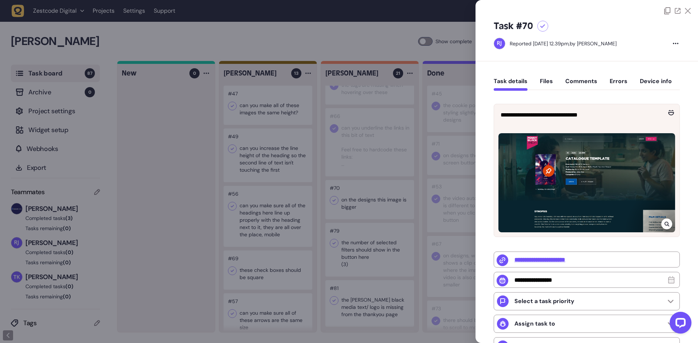
drag, startPoint x: 360, startPoint y: 209, endPoint x: 355, endPoint y: 208, distance: 5.3
click at [360, 209] on div at bounding box center [349, 171] width 698 height 343
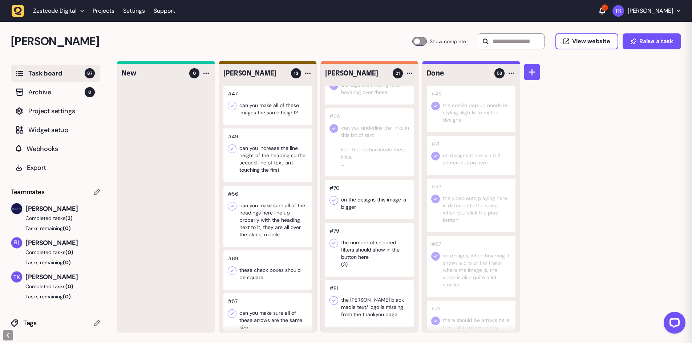
click at [331, 201] on icon at bounding box center [333, 200] width 7 height 7
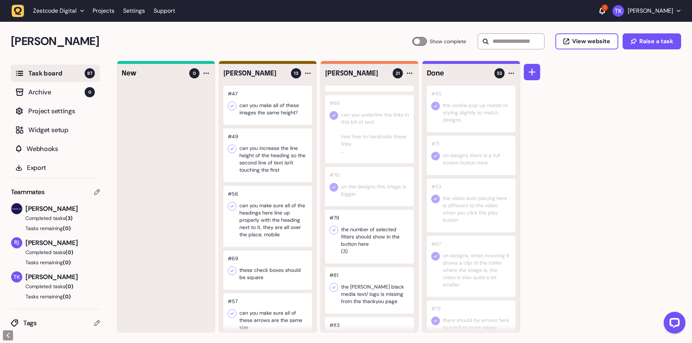
scroll to position [472, 0]
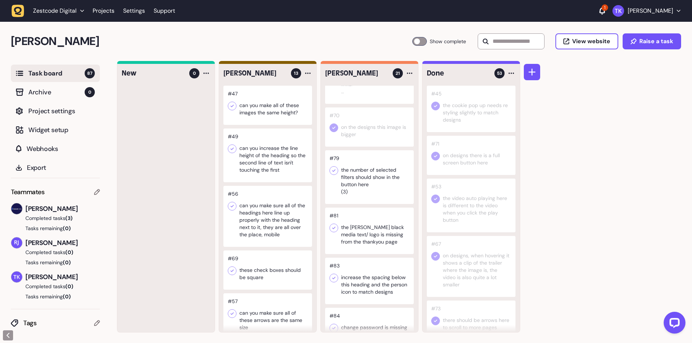
click at [366, 178] on div at bounding box center [369, 177] width 89 height 54
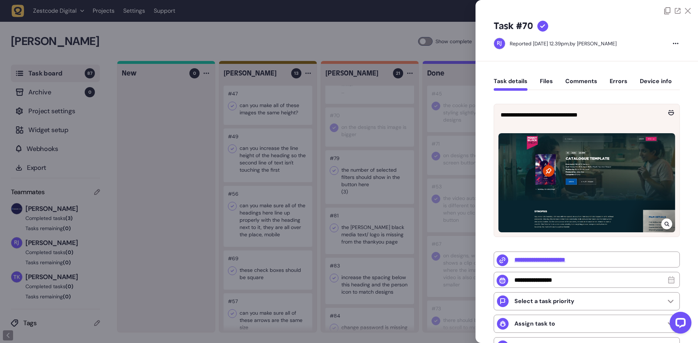
click at [364, 185] on div at bounding box center [349, 171] width 698 height 343
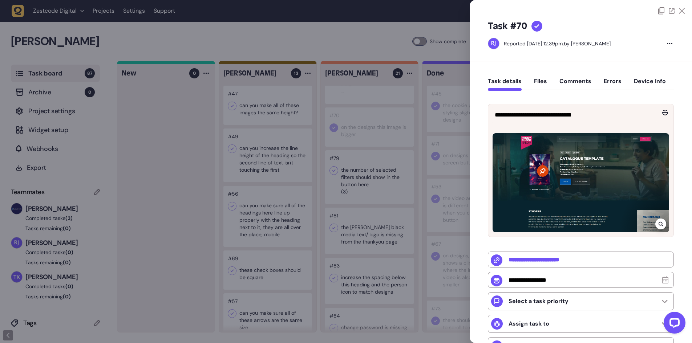
click at [364, 185] on div at bounding box center [369, 177] width 89 height 54
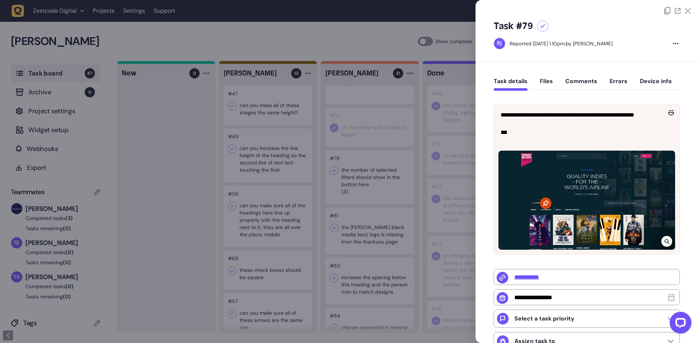
click at [664, 242] on icon at bounding box center [666, 242] width 5 height 6
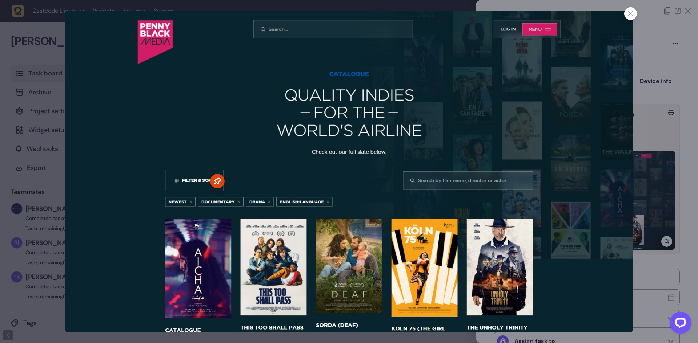
click at [263, 180] on img at bounding box center [349, 172] width 568 height 322
click at [631, 15] on icon at bounding box center [630, 13] width 5 height 5
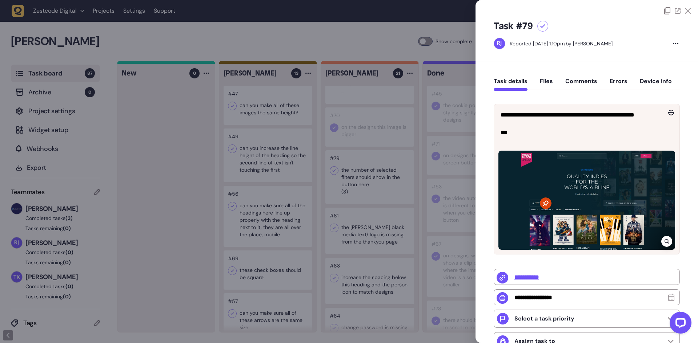
click at [368, 198] on div at bounding box center [349, 171] width 698 height 343
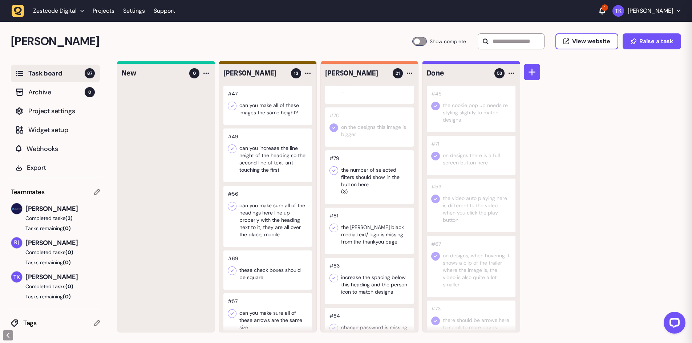
click at [370, 231] on div at bounding box center [369, 231] width 89 height 47
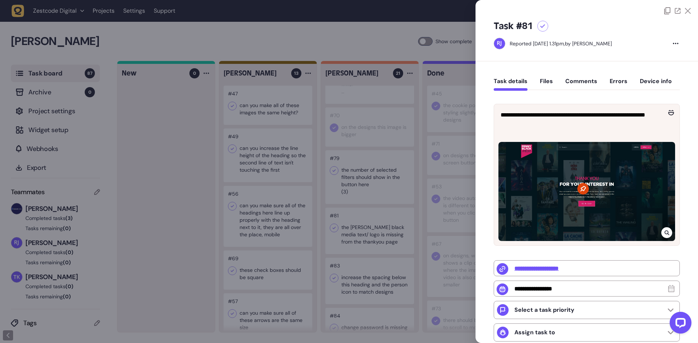
click at [370, 237] on div at bounding box center [349, 171] width 698 height 343
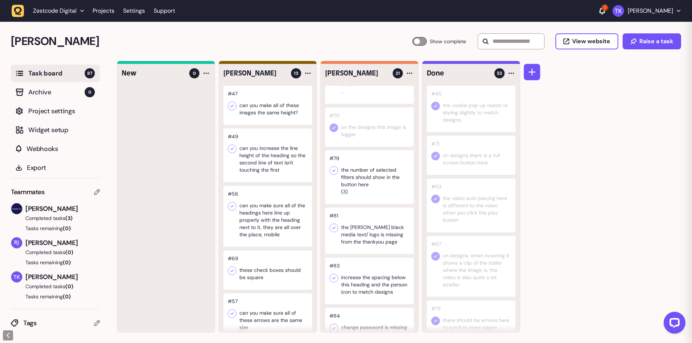
click at [370, 237] on div at bounding box center [369, 231] width 89 height 47
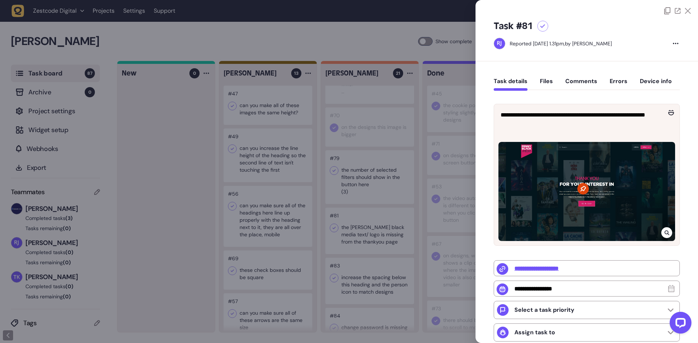
click at [401, 183] on div at bounding box center [349, 171] width 698 height 343
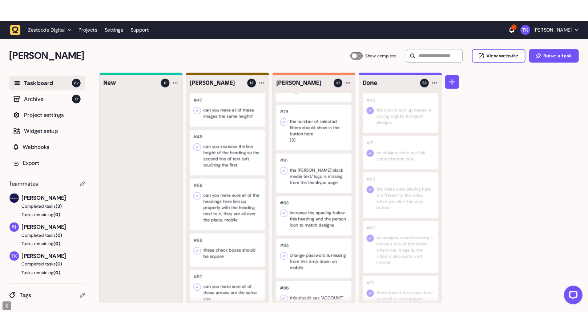
scroll to position [436, 0]
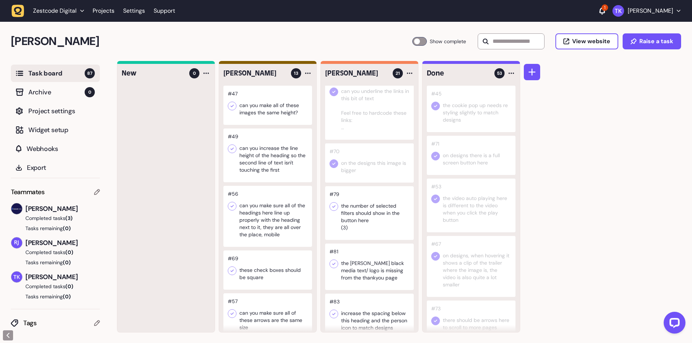
click at [386, 214] on div at bounding box center [369, 213] width 89 height 54
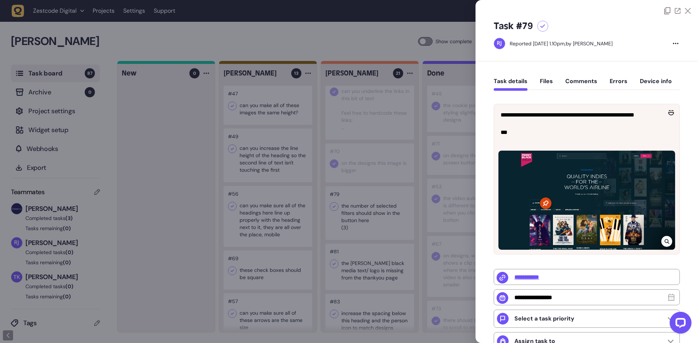
click at [365, 217] on div at bounding box center [349, 171] width 698 height 343
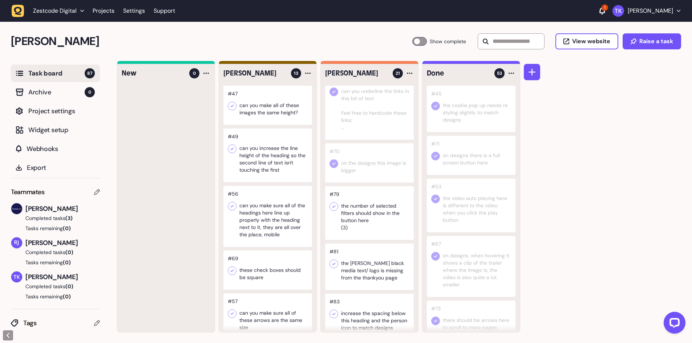
click at [368, 275] on div at bounding box center [369, 267] width 89 height 47
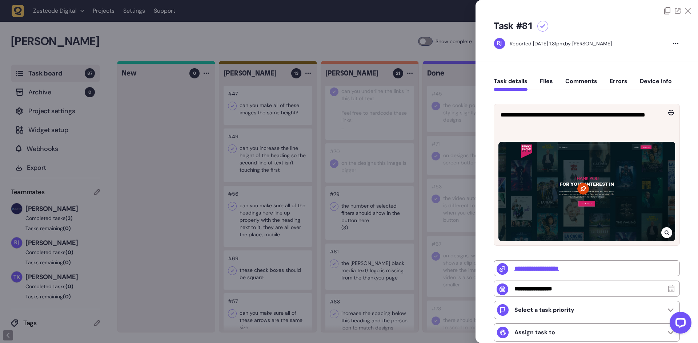
click at [578, 81] on button "Comments" at bounding box center [581, 84] width 32 height 13
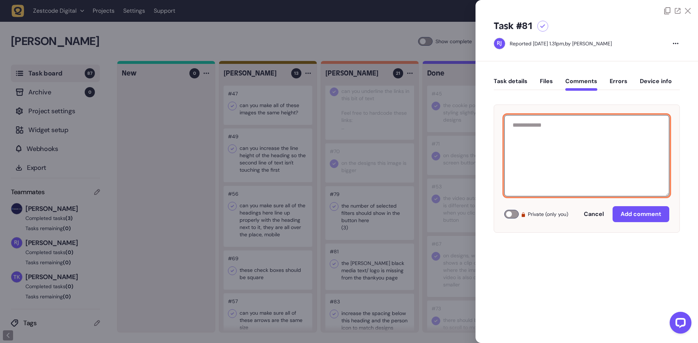
click at [559, 140] on textarea at bounding box center [586, 155] width 165 height 81
type textarea "*"
type textarea "**********"
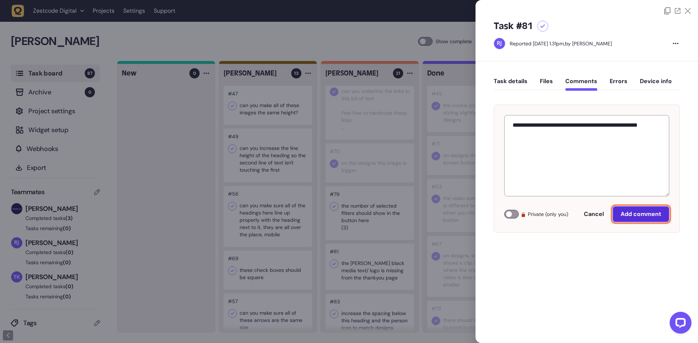
click at [630, 213] on span "Add comment" at bounding box center [640, 214] width 41 height 8
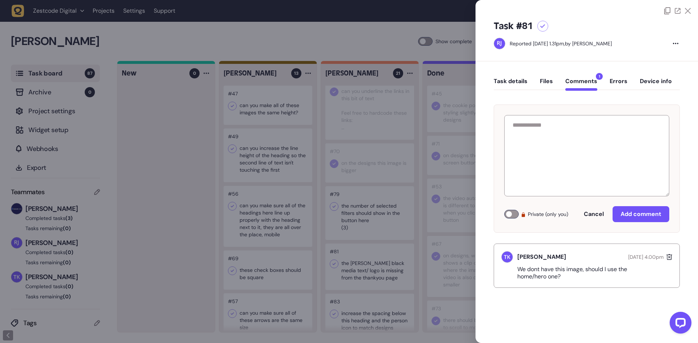
click at [419, 201] on div at bounding box center [349, 171] width 698 height 343
